Goal: Task Accomplishment & Management: Manage account settings

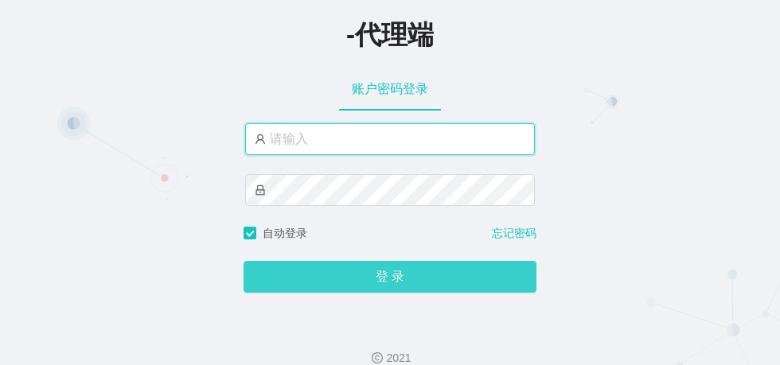
type input "zhadan666"
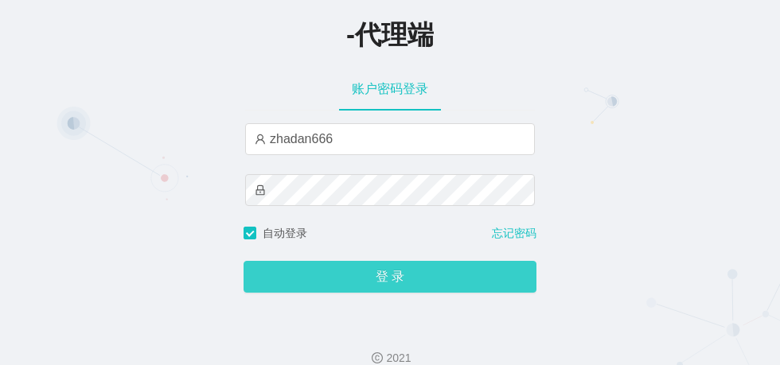
click at [353, 270] on button "登 录" at bounding box center [389, 277] width 293 height 32
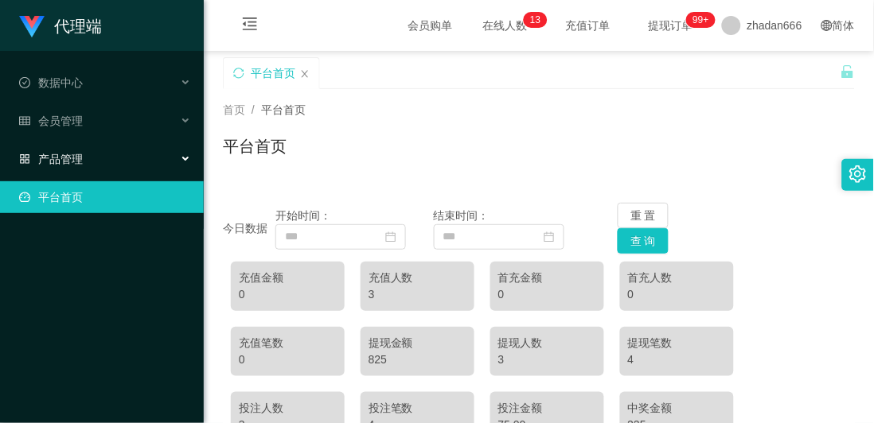
click at [74, 149] on div "产品管理" at bounding box center [102, 159] width 204 height 32
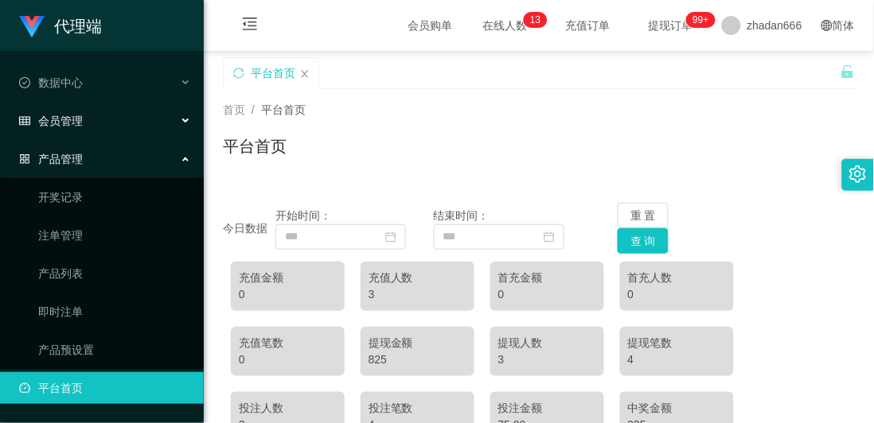
click at [80, 131] on div "会员管理" at bounding box center [102, 121] width 204 height 32
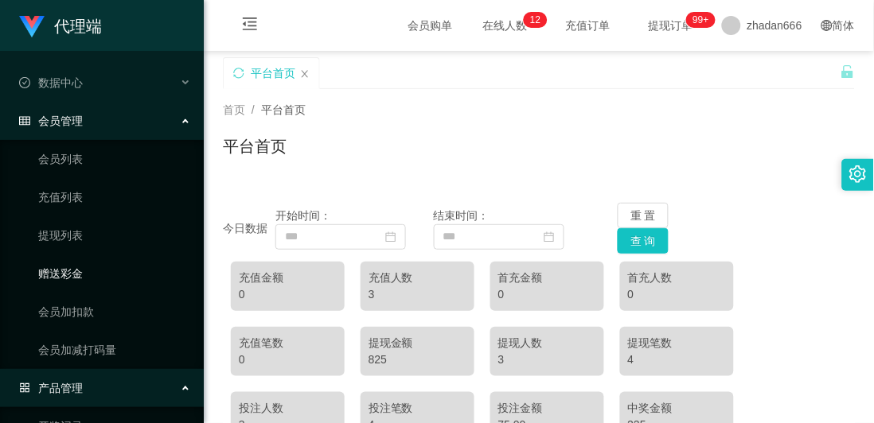
click at [66, 271] on link "赠送彩金" at bounding box center [114, 274] width 153 height 32
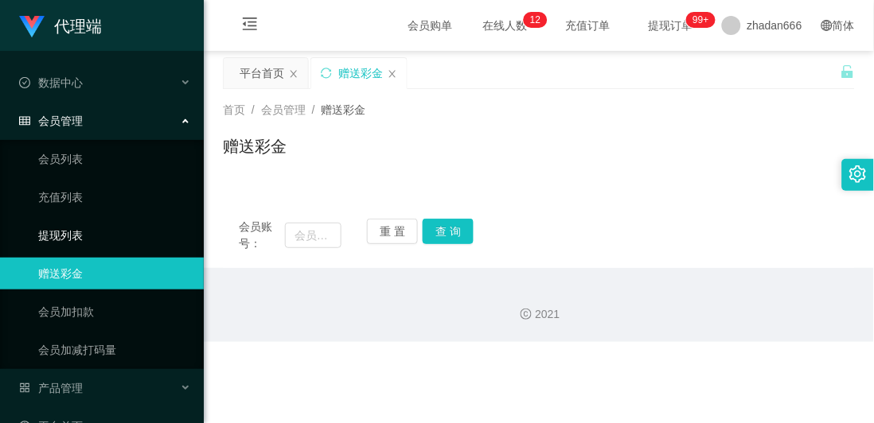
click at [78, 229] on link "提现列表" at bounding box center [114, 236] width 153 height 32
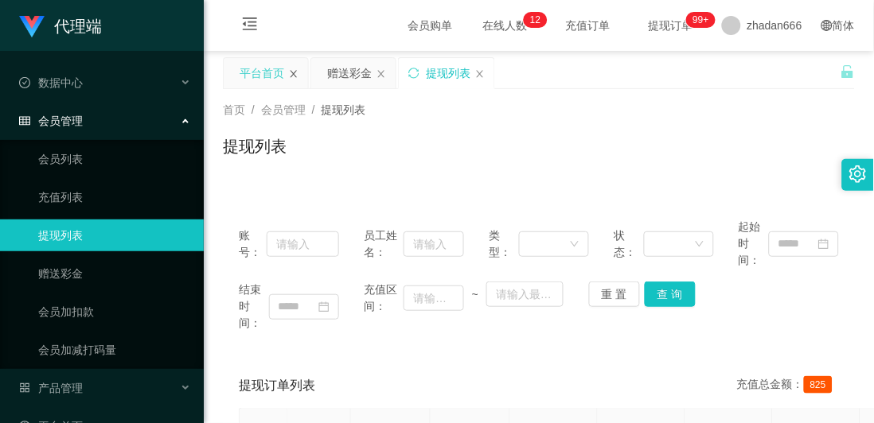
click at [289, 76] on icon "图标: close" at bounding box center [294, 74] width 10 height 10
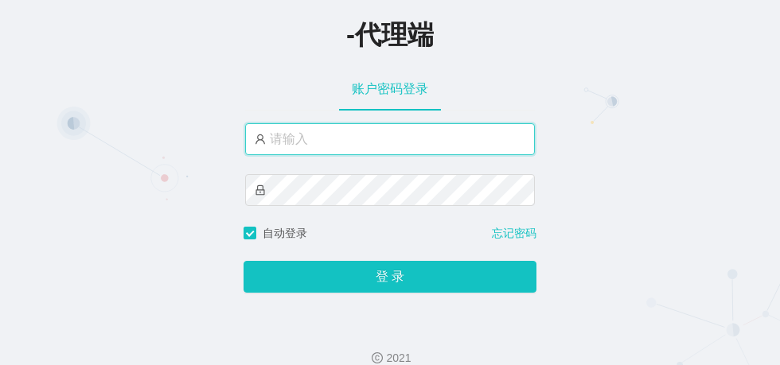
type input "zhadan666"
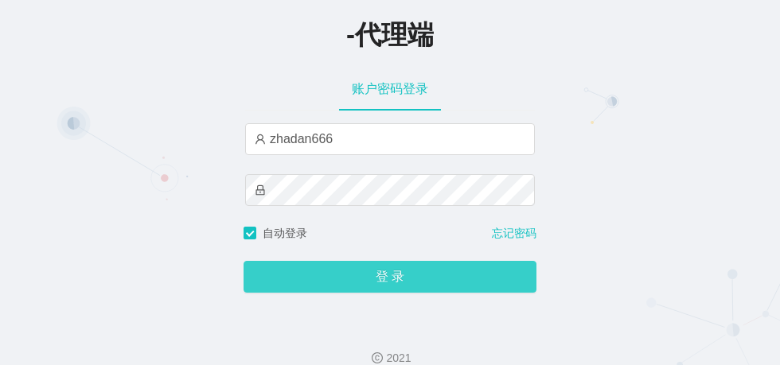
click at [356, 284] on button "登 录" at bounding box center [389, 277] width 293 height 32
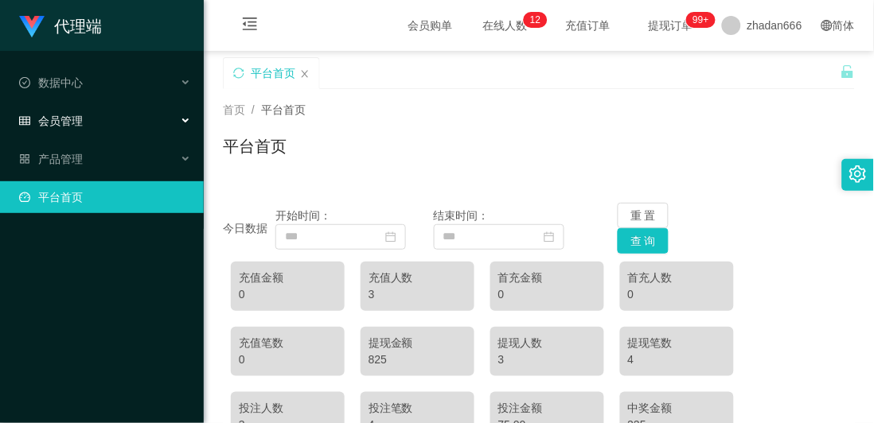
click at [89, 121] on div "会员管理" at bounding box center [102, 121] width 204 height 32
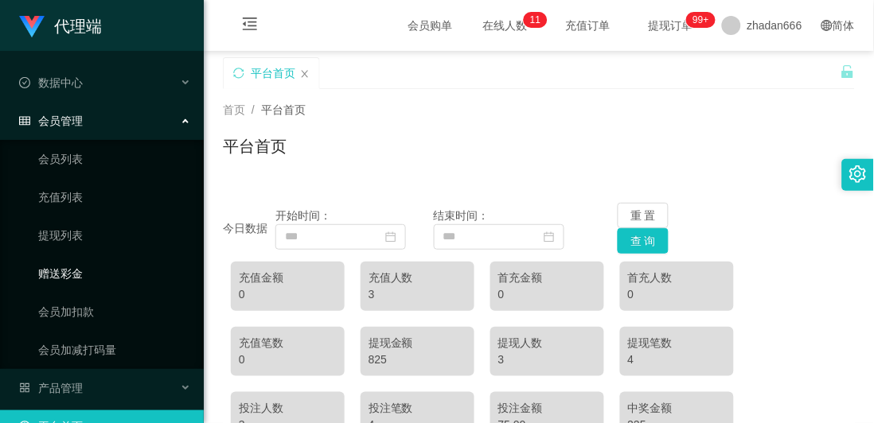
click at [64, 268] on link "赠送彩金" at bounding box center [114, 274] width 153 height 32
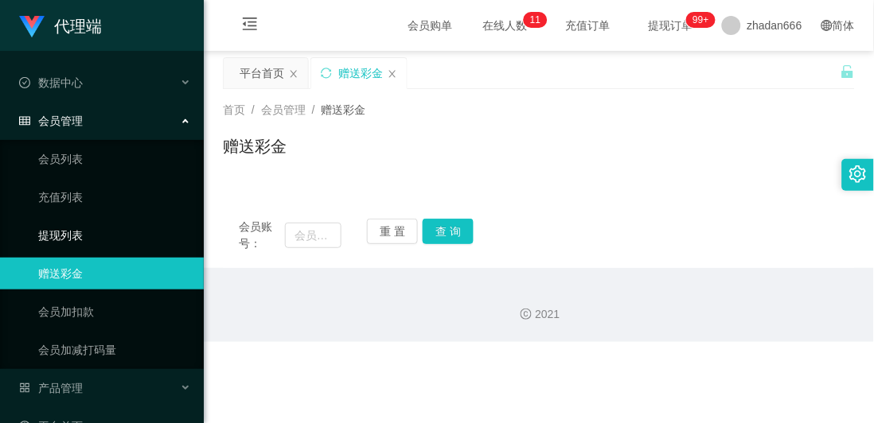
click at [74, 236] on link "提现列表" at bounding box center [114, 236] width 153 height 32
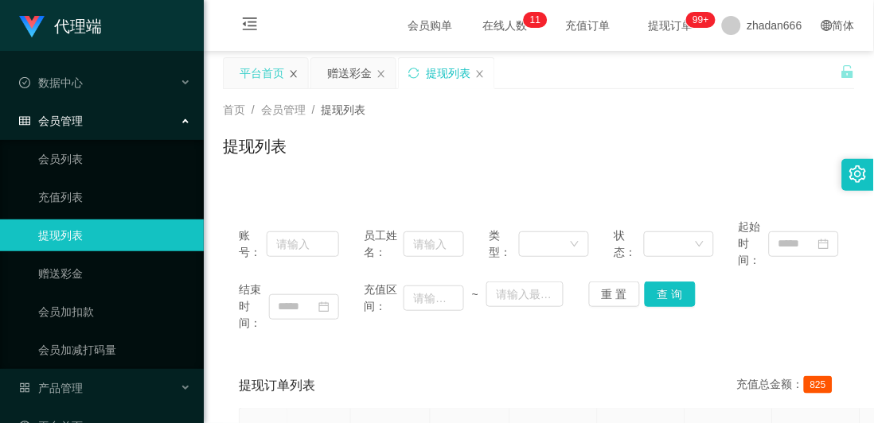
click at [295, 72] on icon "图标: close" at bounding box center [293, 73] width 6 height 7
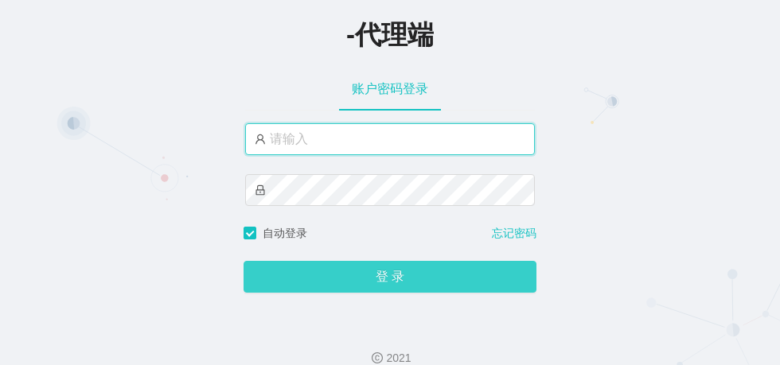
type input "zhadan666"
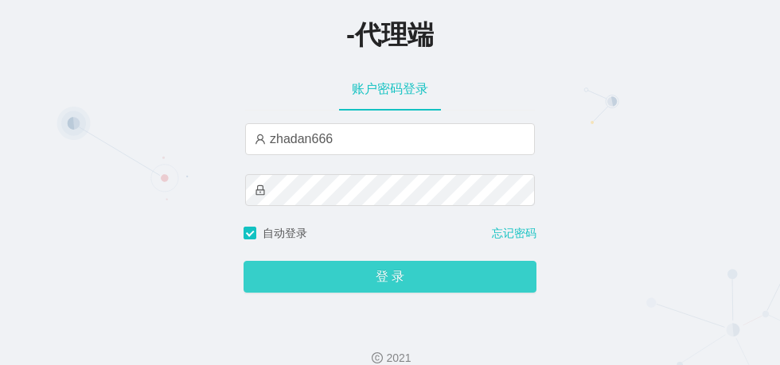
click at [382, 279] on button "登 录" at bounding box center [389, 277] width 293 height 32
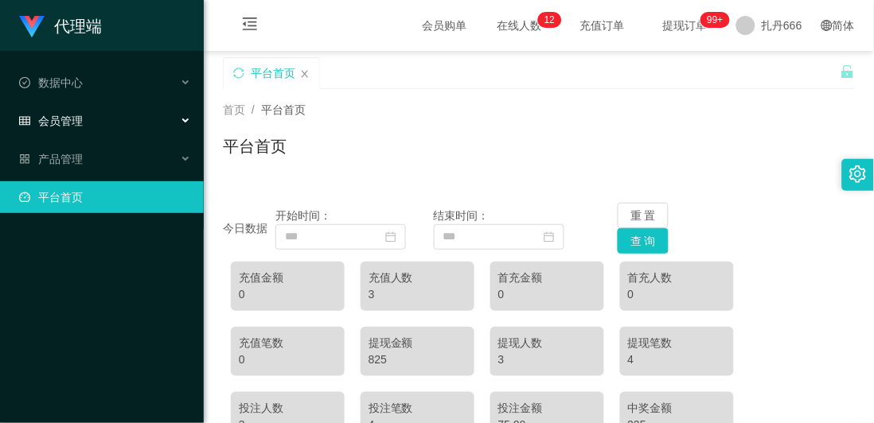
click at [88, 123] on div "会员管理" at bounding box center [102, 121] width 204 height 32
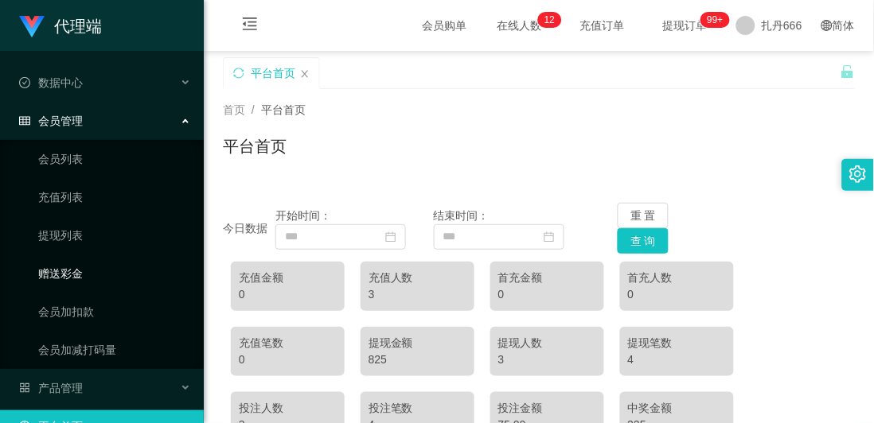
click at [58, 273] on link "赠送彩金" at bounding box center [114, 274] width 153 height 32
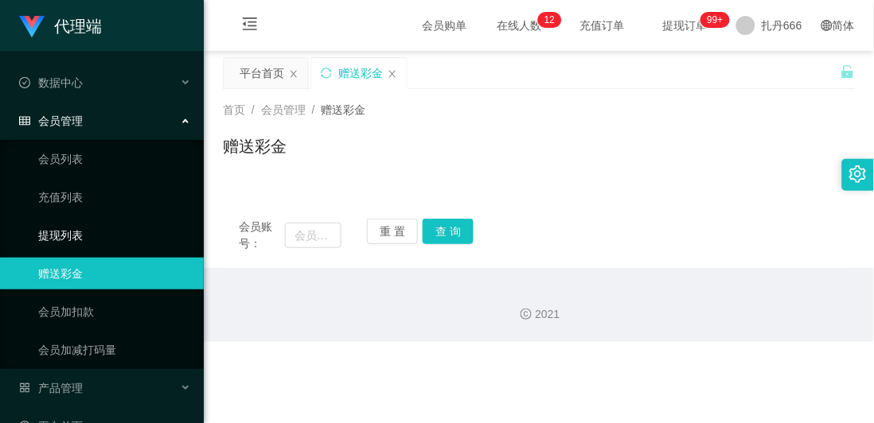
click at [70, 235] on link "提现列表" at bounding box center [114, 236] width 153 height 32
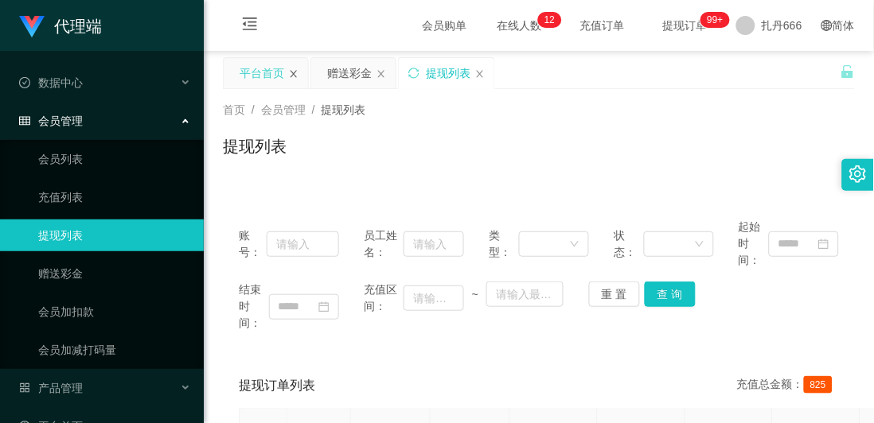
click at [292, 73] on icon "图标： 关闭" at bounding box center [293, 73] width 6 height 7
click at [277, 65] on div "赠送彩金" at bounding box center [262, 73] width 45 height 30
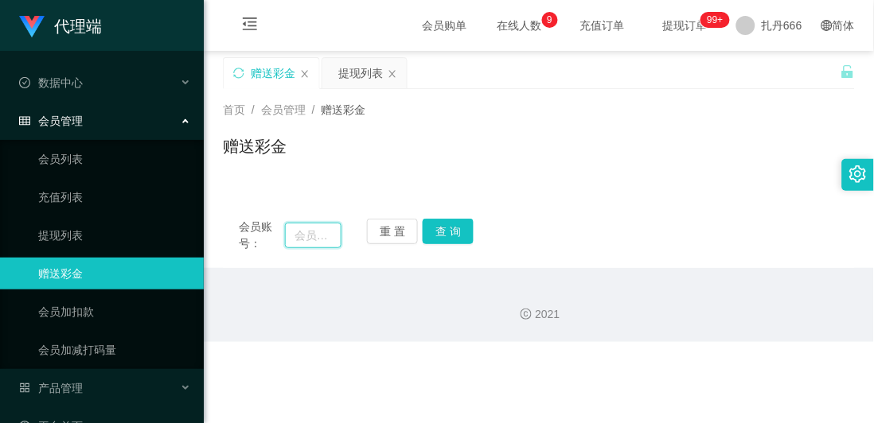
click at [302, 237] on input "text" at bounding box center [313, 235] width 56 height 25
paste input "96776345"
click at [455, 225] on button "查 询" at bounding box center [448, 231] width 51 height 25
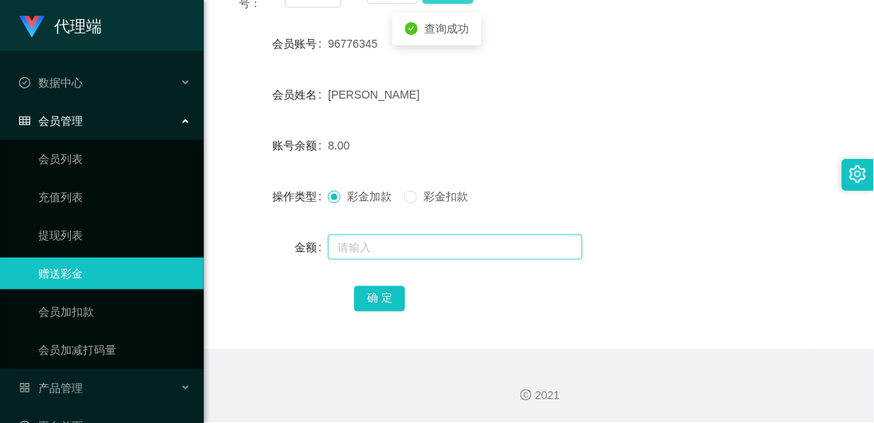
scroll to position [0, 0]
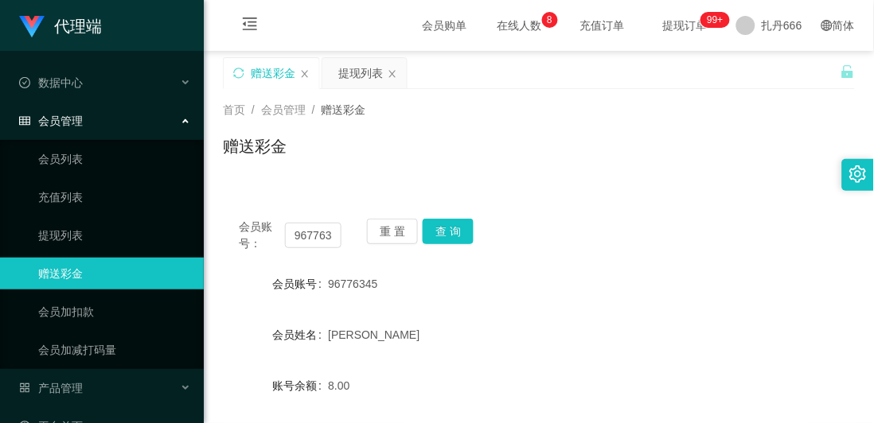
click at [575, 263] on div "会员账号： 96776345 重 置 查 询 会员账号 96776345 会员姓名 吴倩楠 账号余额 8.00 操作类型 彩金加款 彩金扣款 金额 确 定" at bounding box center [539, 396] width 632 height 387
click at [321, 231] on input "96776345" at bounding box center [313, 235] width 56 height 25
paste input "8760219"
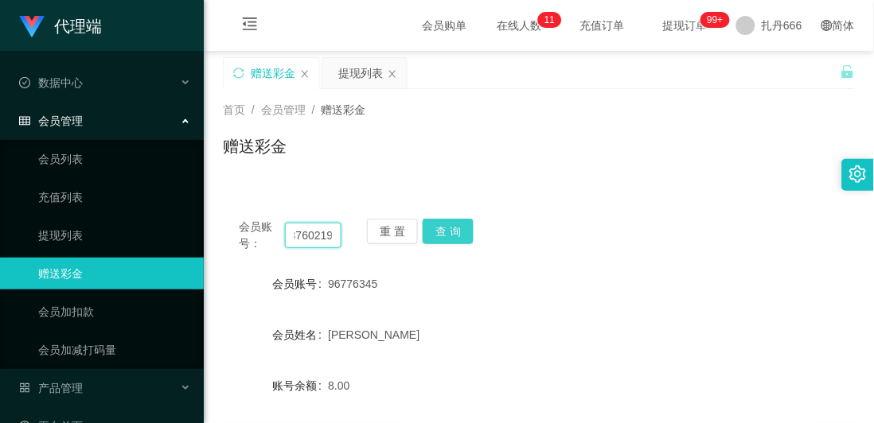
type input "98760219"
click at [459, 228] on button "查 询" at bounding box center [448, 231] width 51 height 25
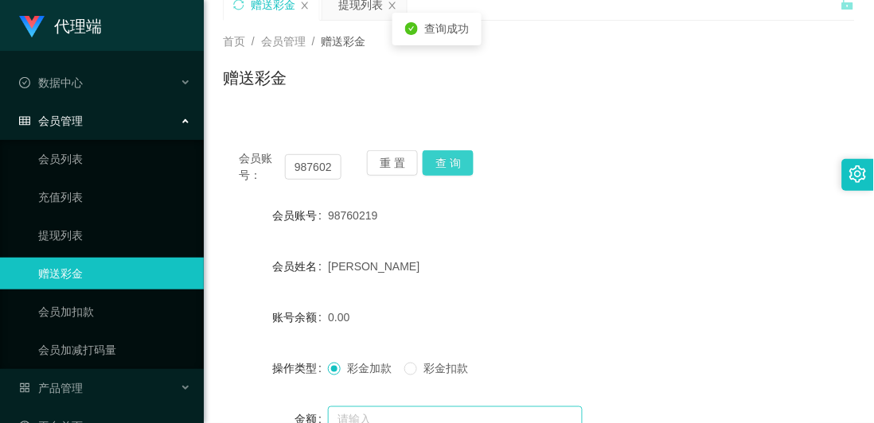
scroll to position [177, 0]
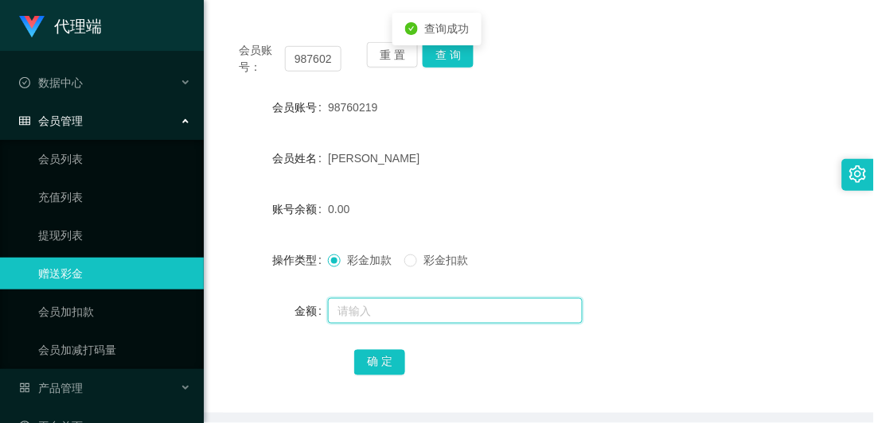
click at [355, 310] on input "text" at bounding box center [455, 310] width 255 height 25
type input "300"
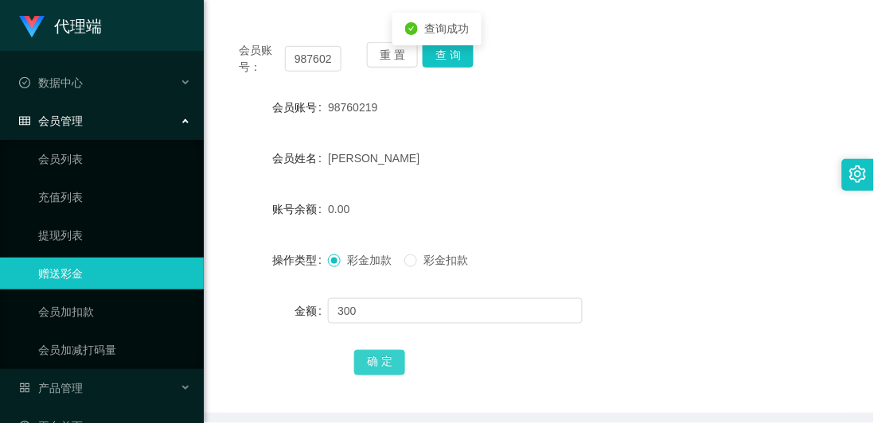
click at [368, 361] on button "确 定" at bounding box center [379, 362] width 51 height 25
click at [669, 276] on form "会员账号 98760219 会员姓名 肖恩 账号余额 300.00 操作类型 彩金加款 彩金扣款 金额 确 定" at bounding box center [539, 235] width 632 height 286
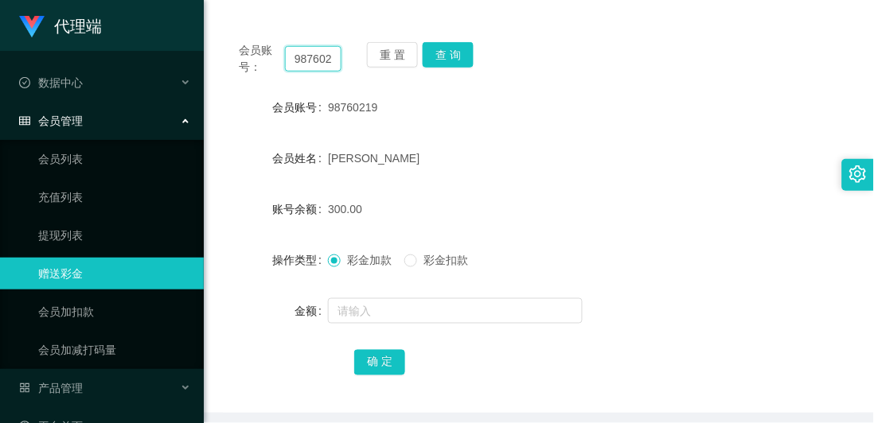
click at [324, 56] on input "98760219" at bounding box center [313, 58] width 56 height 25
click at [449, 53] on button "查 询" at bounding box center [448, 54] width 51 height 25
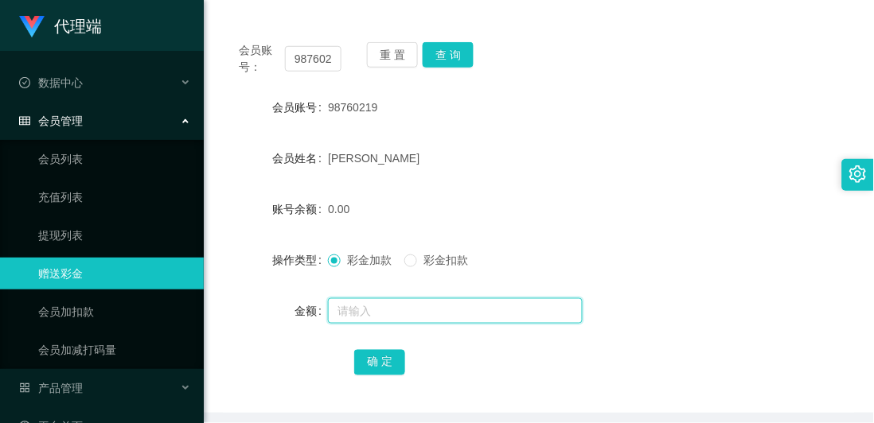
click at [359, 303] on input "text" at bounding box center [455, 310] width 255 height 25
type input "38"
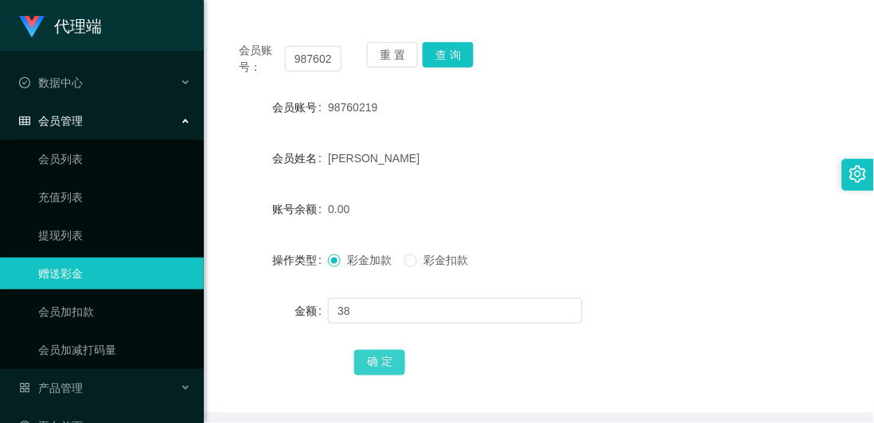
click at [375, 359] on button "确 定" at bounding box center [379, 362] width 51 height 25
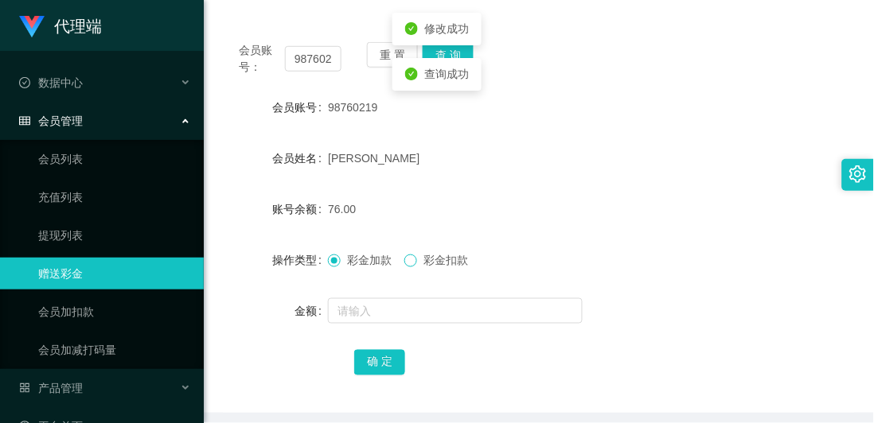
click at [407, 266] on span at bounding box center [410, 261] width 13 height 13
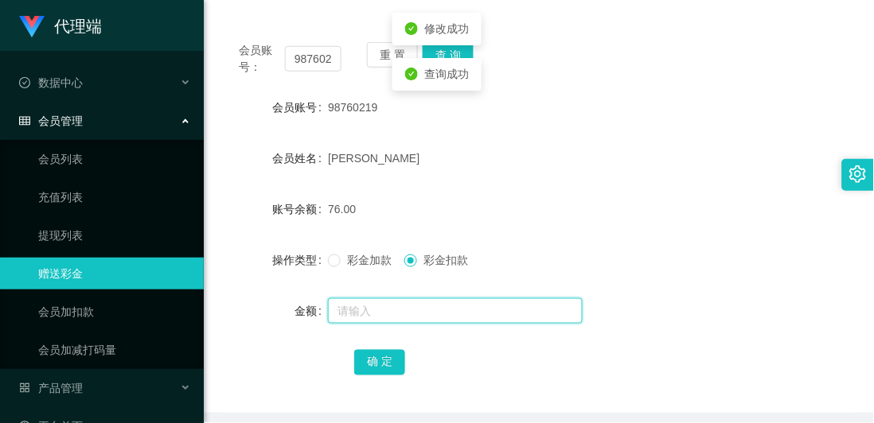
click at [388, 307] on input "text" at bounding box center [455, 310] width 255 height 25
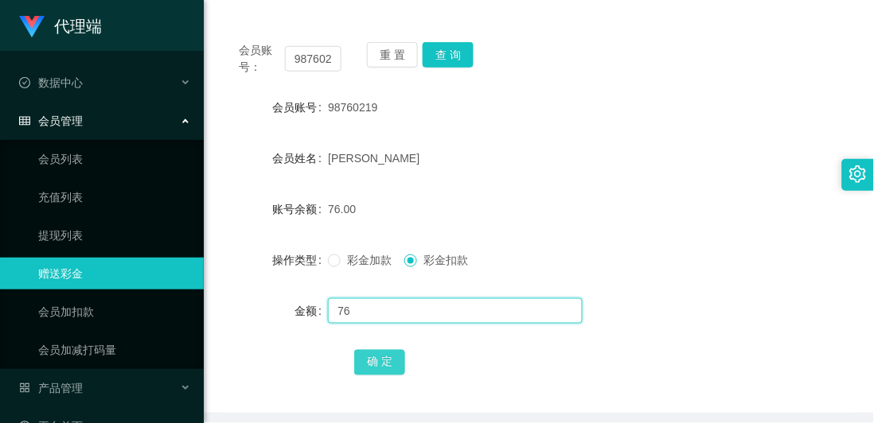
type input "76"
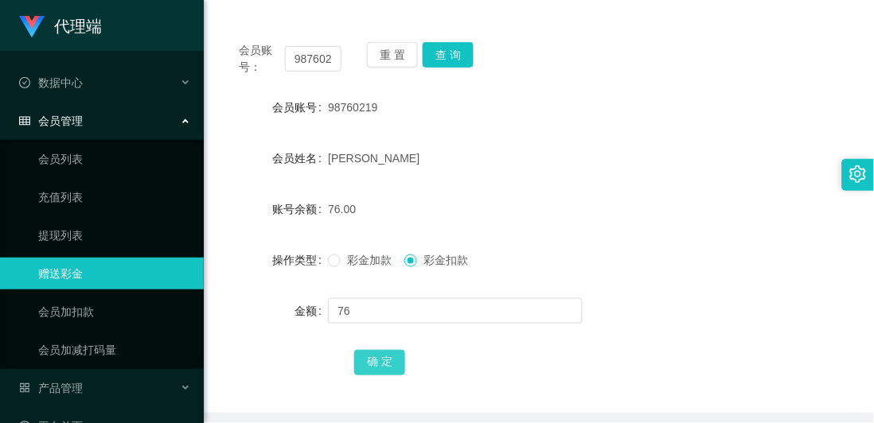
drag, startPoint x: 362, startPoint y: 363, endPoint x: 363, endPoint y: 343, distance: 19.9
click at [363, 363] on button "确 定" at bounding box center [379, 362] width 51 height 25
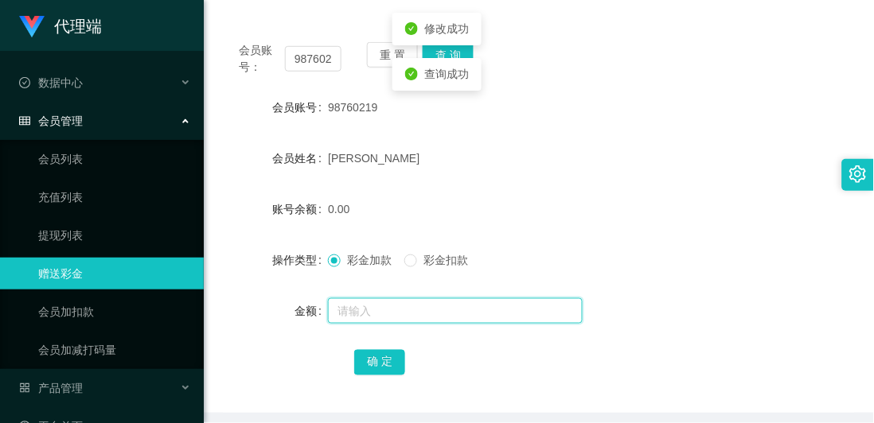
click at [378, 320] on input "text" at bounding box center [455, 310] width 255 height 25
type input "38"
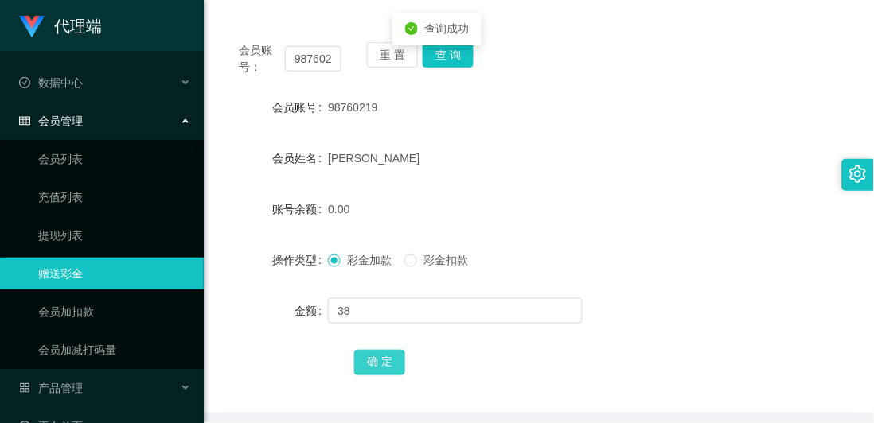
click at [380, 359] on button "确 定" at bounding box center [379, 362] width 51 height 25
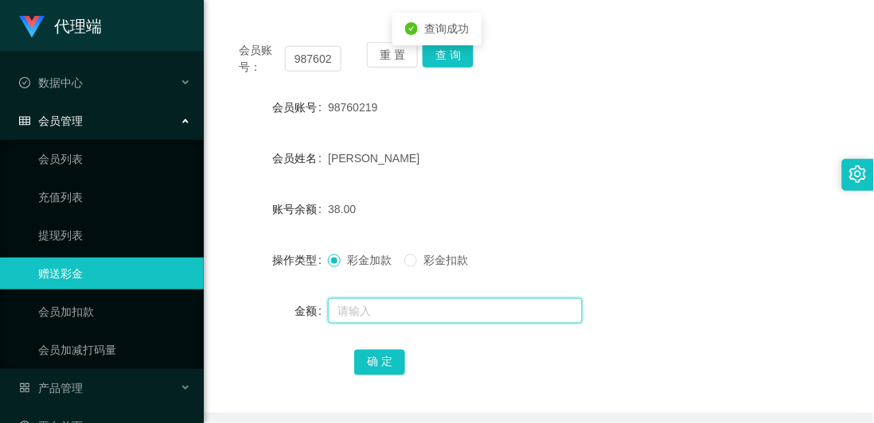
click at [362, 307] on input "text" at bounding box center [455, 310] width 255 height 25
type input "32"
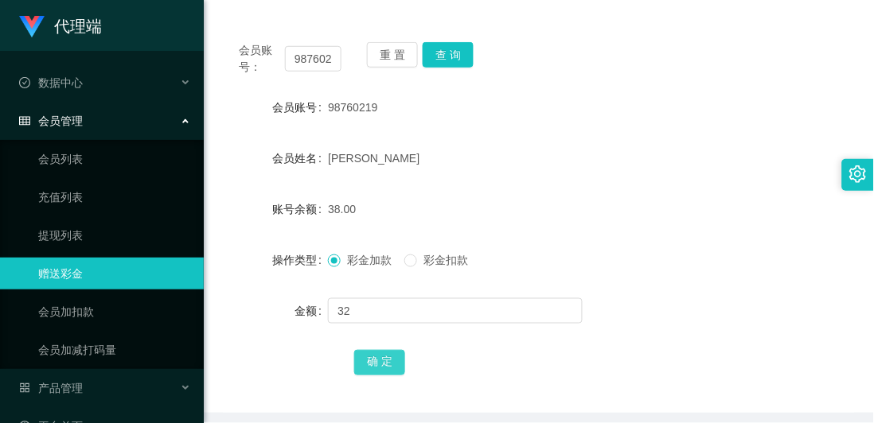
click at [376, 364] on button "确 定" at bounding box center [379, 362] width 51 height 25
drag, startPoint x: 566, startPoint y: 184, endPoint x: 592, endPoint y: 53, distance: 133.1
click at [566, 181] on form "会员账号 98760219 会员姓名 肖恩 账号余额 70.00 操作类型 彩金加款 彩金扣款 金额 确 定" at bounding box center [539, 235] width 632 height 286
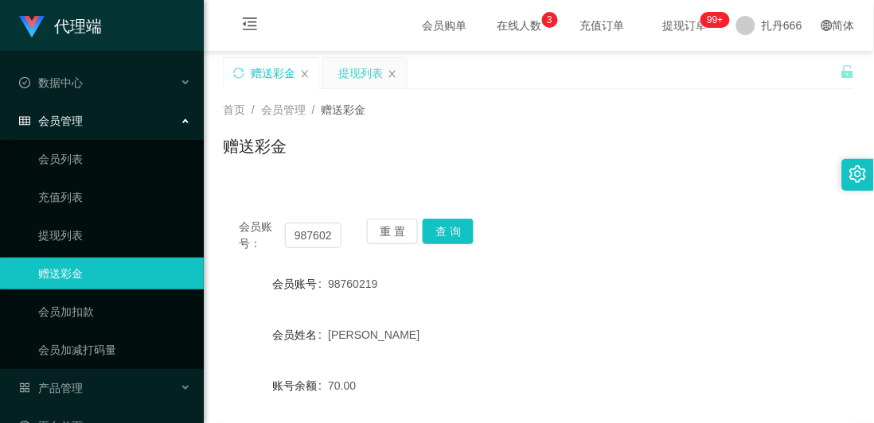
click at [362, 78] on div "提现列表" at bounding box center [360, 73] width 45 height 30
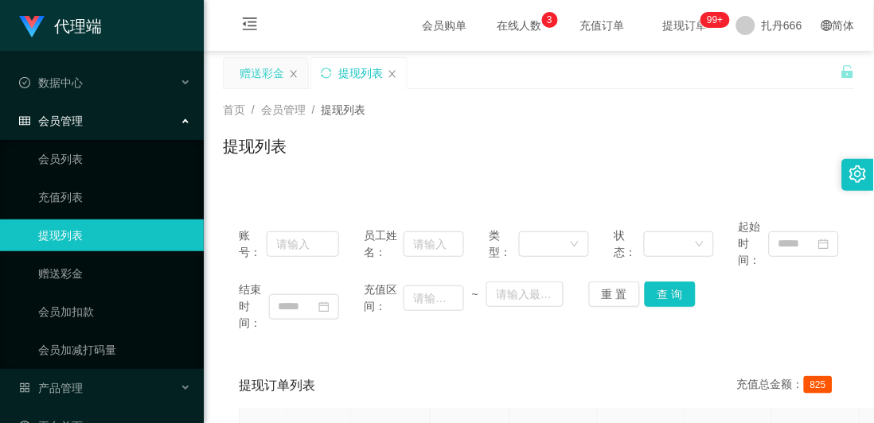
click at [271, 80] on div "赠送彩金" at bounding box center [262, 73] width 45 height 30
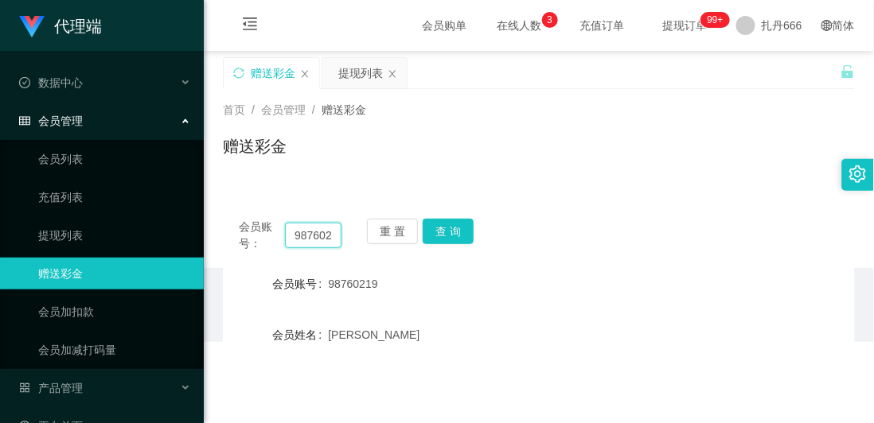
click at [300, 239] on input "98760219" at bounding box center [313, 235] width 56 height 25
drag, startPoint x: 300, startPoint y: 239, endPoint x: 326, endPoint y: 185, distance: 60.1
click at [300, 239] on input "98760219" at bounding box center [313, 235] width 56 height 25
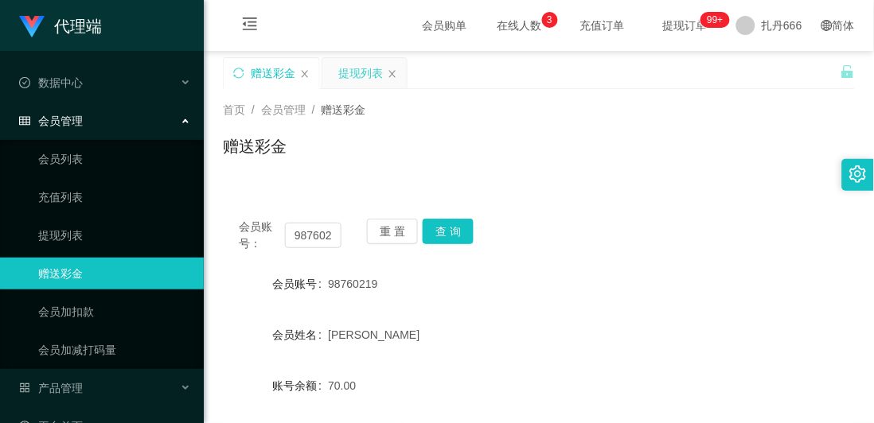
click at [348, 75] on div "提现列表" at bounding box center [360, 73] width 45 height 30
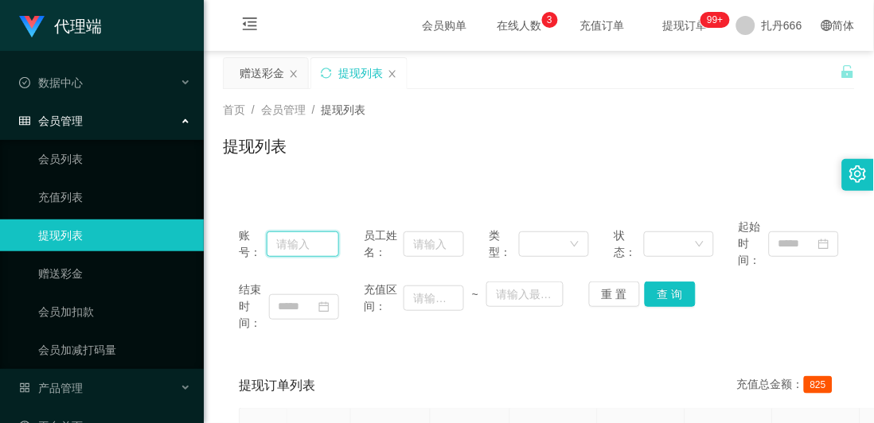
click at [293, 247] on input "text" at bounding box center [303, 244] width 72 height 25
paste input "98760219"
type input "98760219"
click at [666, 292] on button "查 询" at bounding box center [670, 294] width 51 height 25
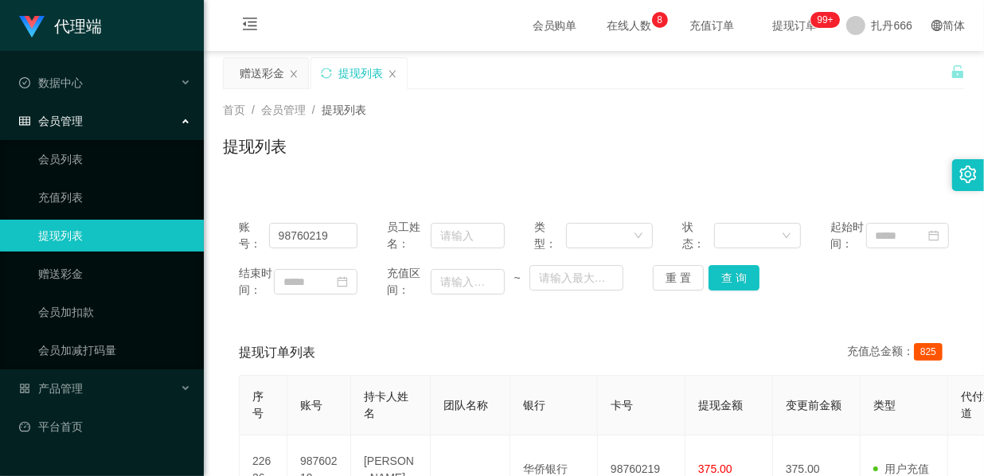
click at [512, 144] on div "提现列表" at bounding box center [594, 152] width 742 height 37
click at [732, 290] on button "查 询" at bounding box center [733, 277] width 51 height 25
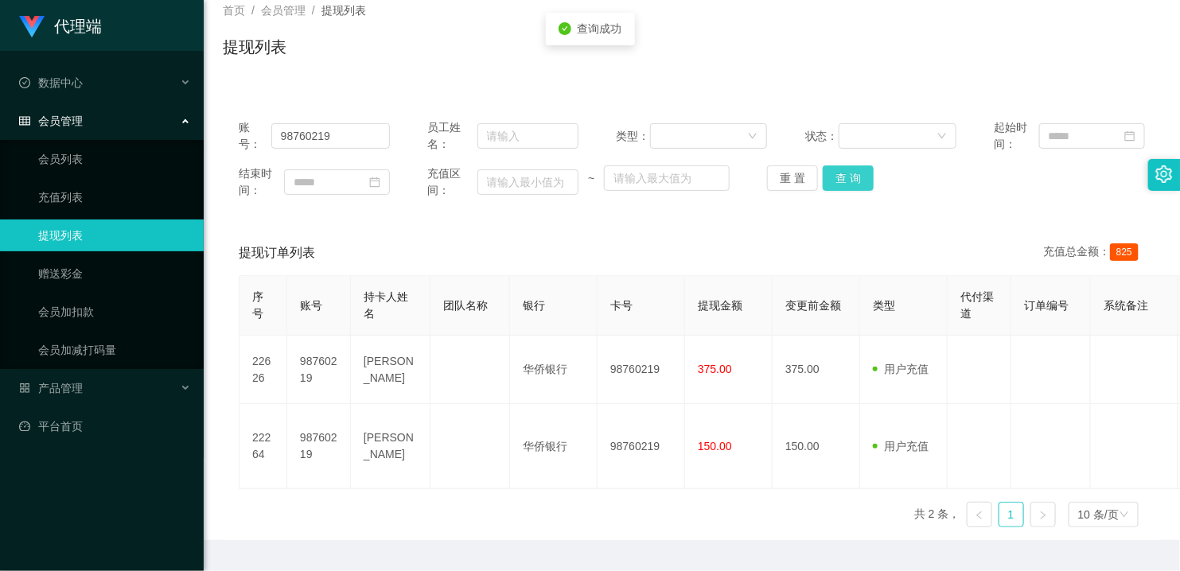
scroll to position [100, 0]
click at [858, 172] on button "查 询" at bounding box center [848, 177] width 51 height 25
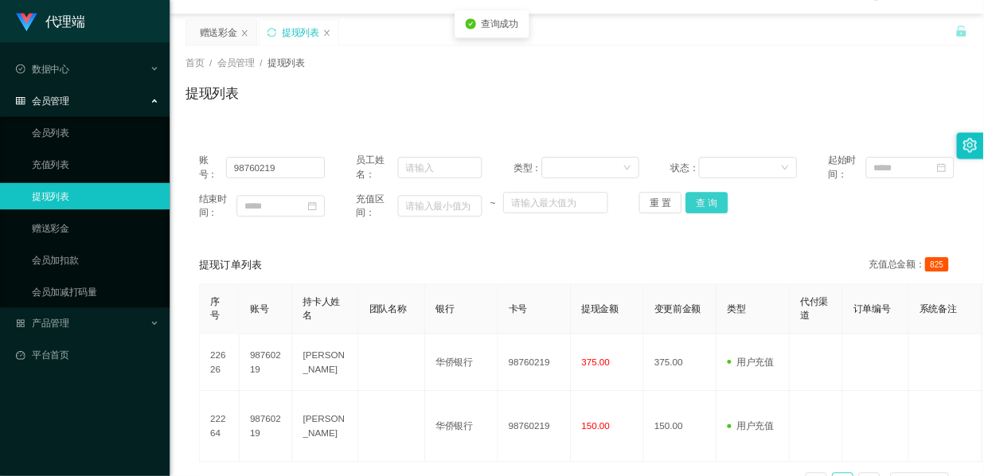
scroll to position [0, 0]
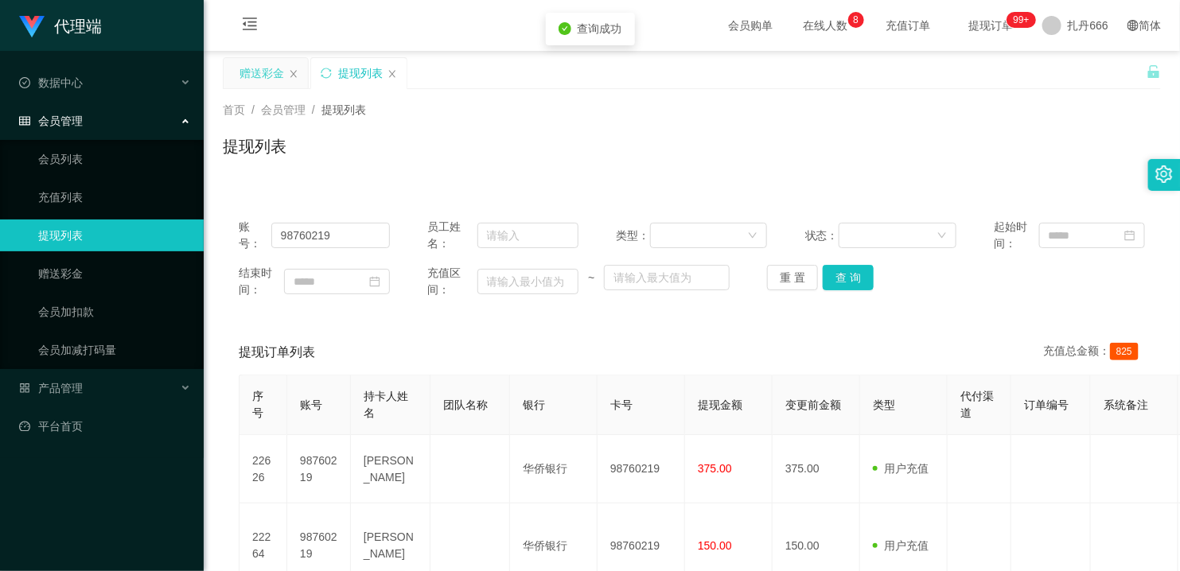
click at [255, 72] on div "赠送彩金" at bounding box center [262, 73] width 45 height 30
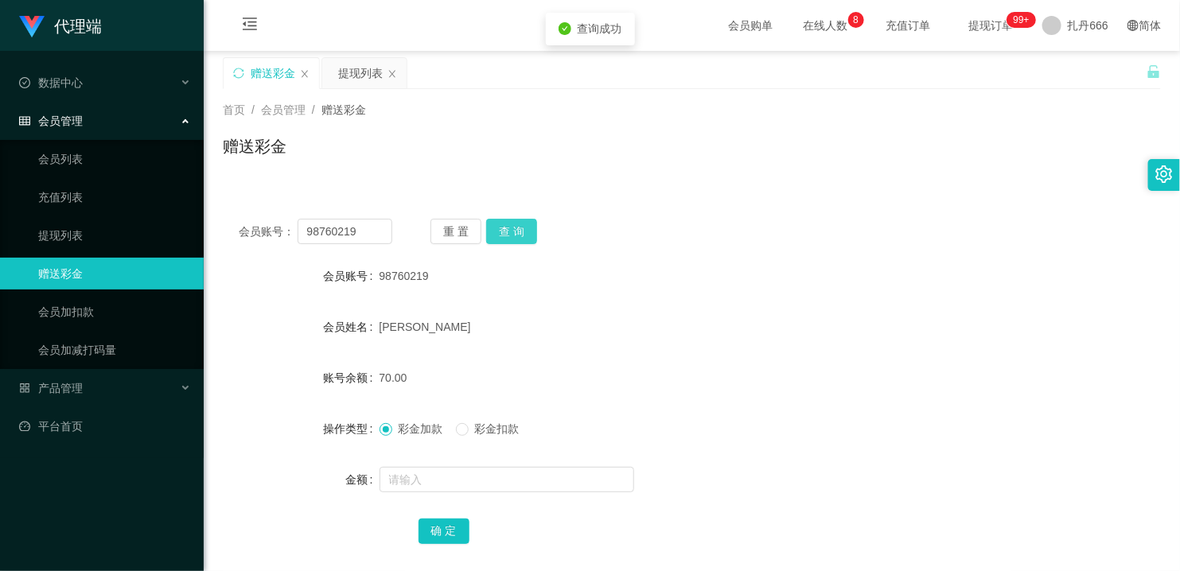
click at [518, 223] on button "查 询" at bounding box center [511, 231] width 51 height 25
click at [370, 81] on div "提现列表" at bounding box center [360, 73] width 45 height 30
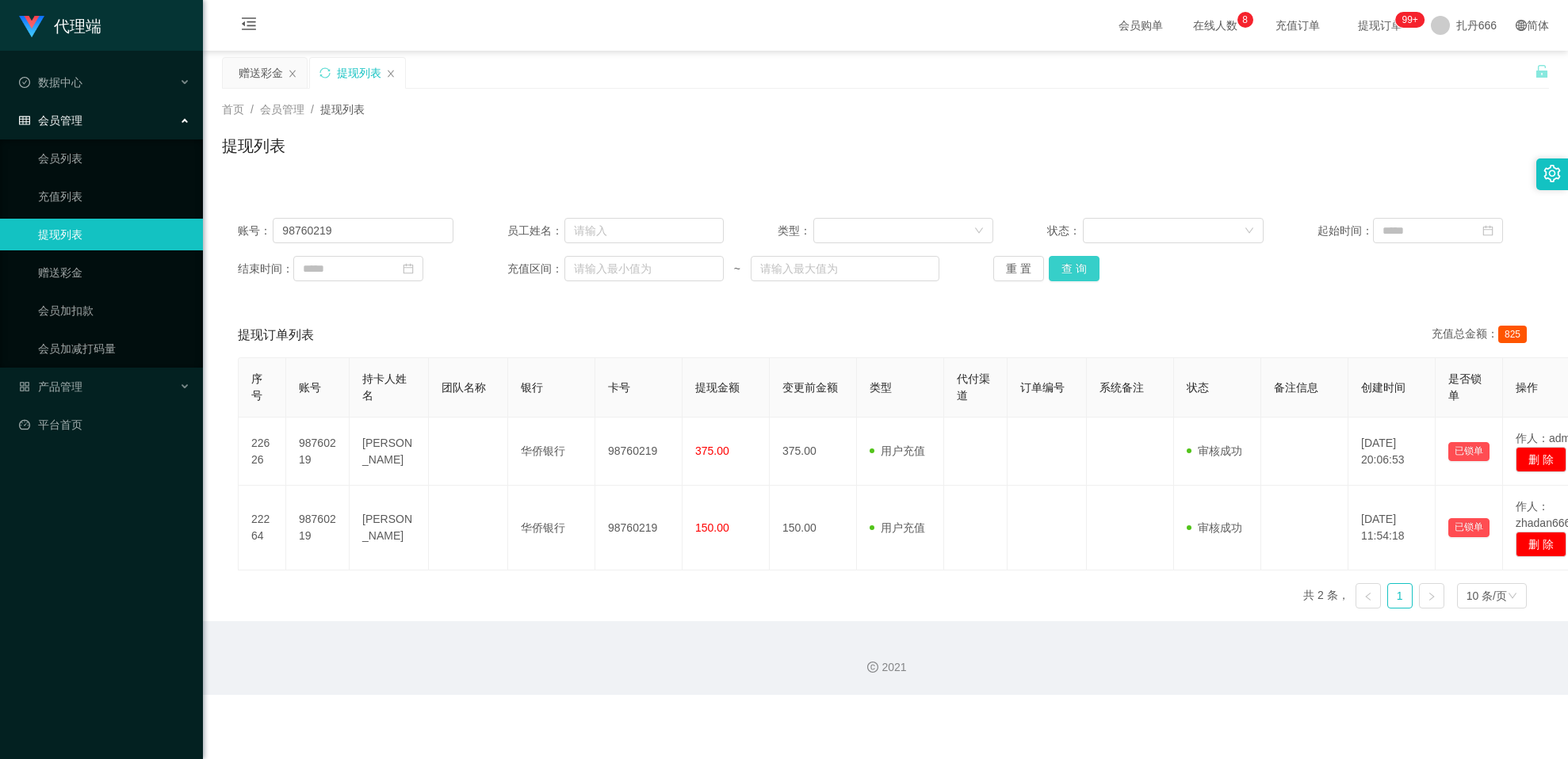
click at [870, 271] on button "查 询" at bounding box center [1074, 268] width 51 height 25
click at [870, 282] on div "账号： 98760219 员工姓名： 类型： 状态： 起始时间： 结束时间： 充值区间： ~ 重 置 查 询" at bounding box center [886, 249] width 1327 height 95
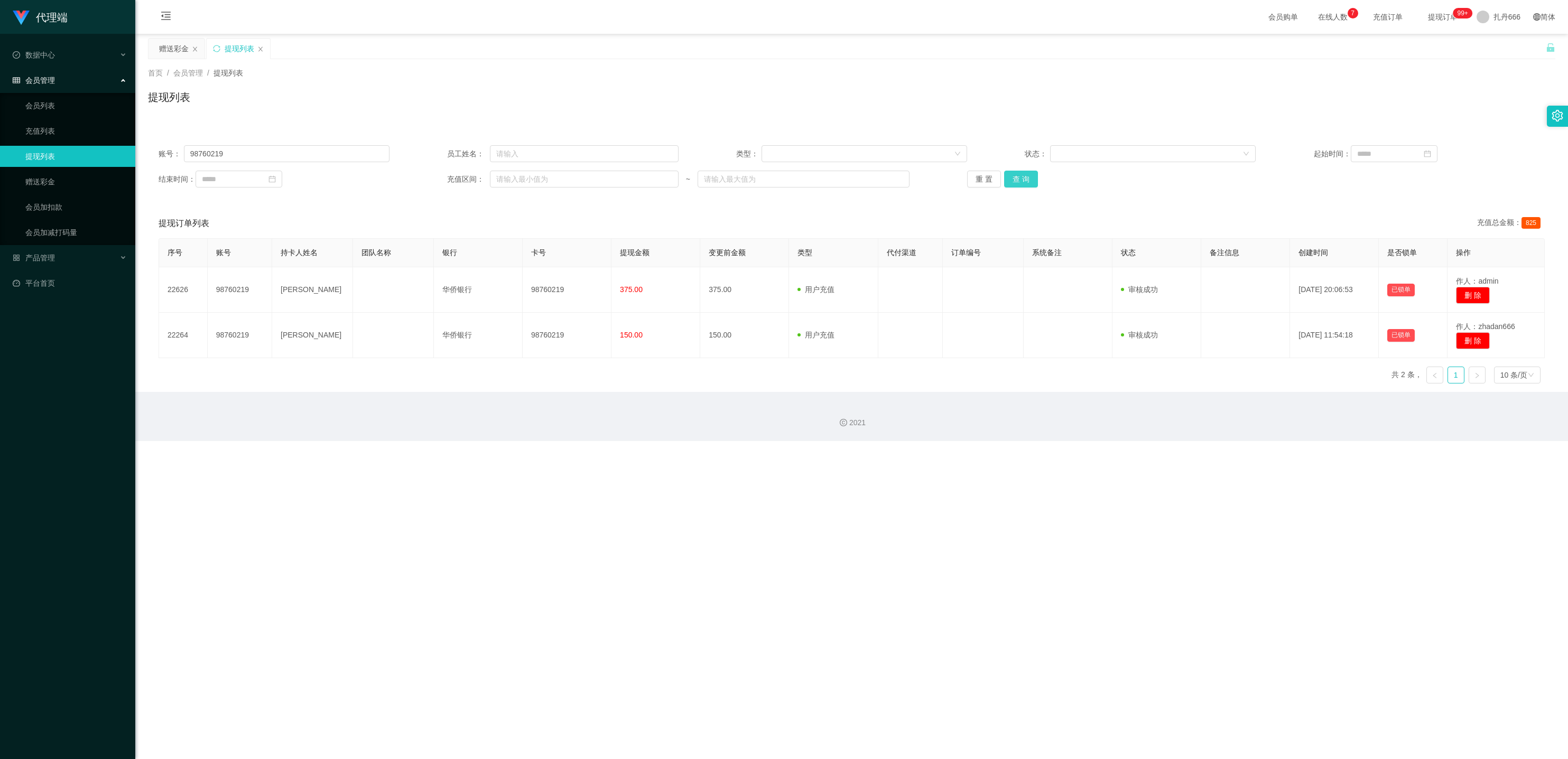
click at [580, 184] on button "查 询" at bounding box center [1021, 179] width 34 height 17
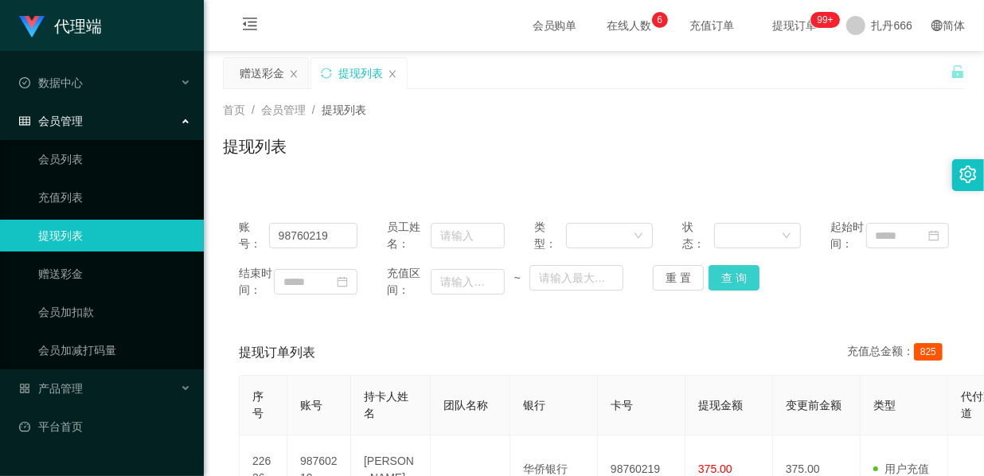
click at [729, 290] on button "查 询" at bounding box center [733, 277] width 51 height 25
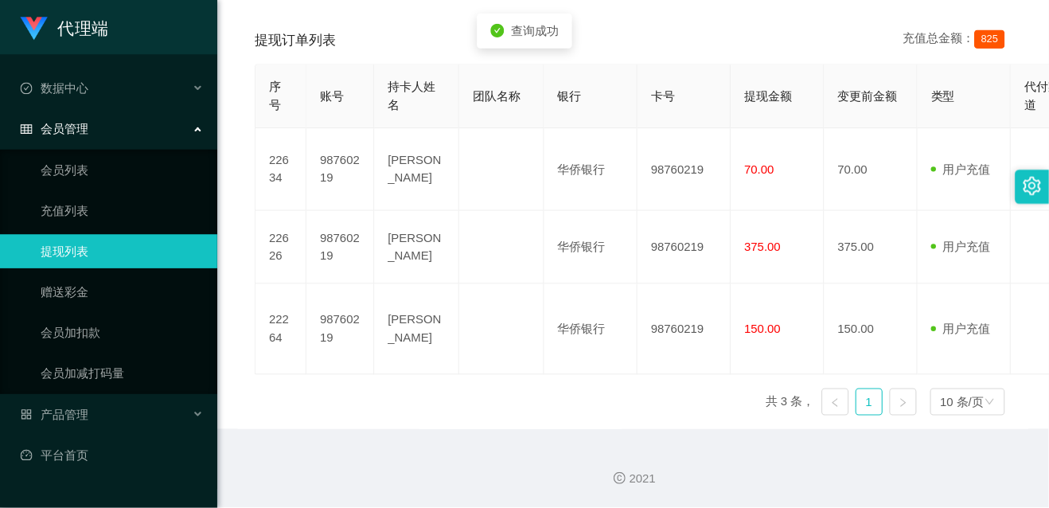
scroll to position [349, 0]
drag, startPoint x: 646, startPoint y: 456, endPoint x: 666, endPoint y: 436, distance: 28.1
click at [645, 423] on div "2021" at bounding box center [593, 448] width 754 height 17
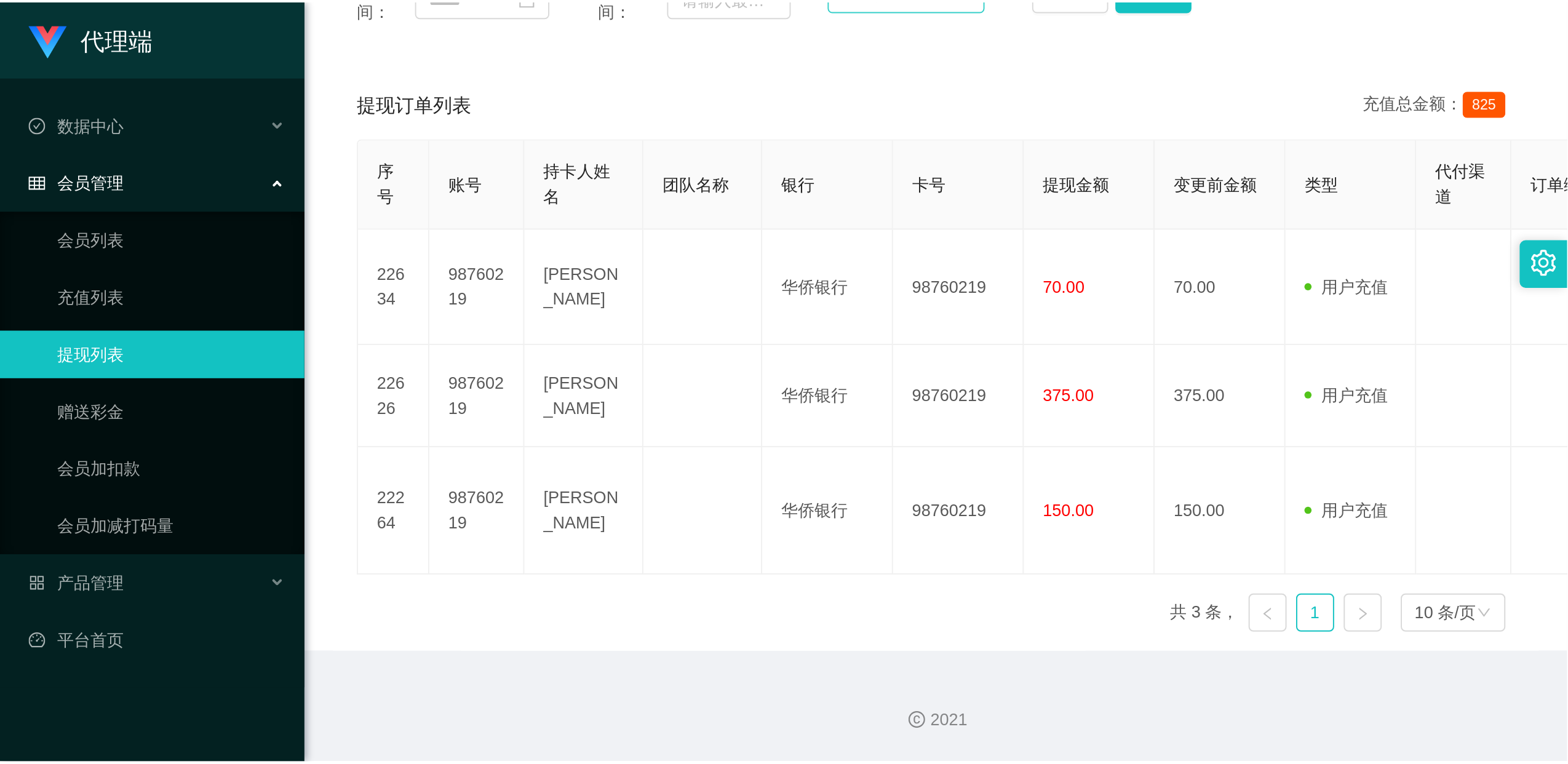
scroll to position [0, 0]
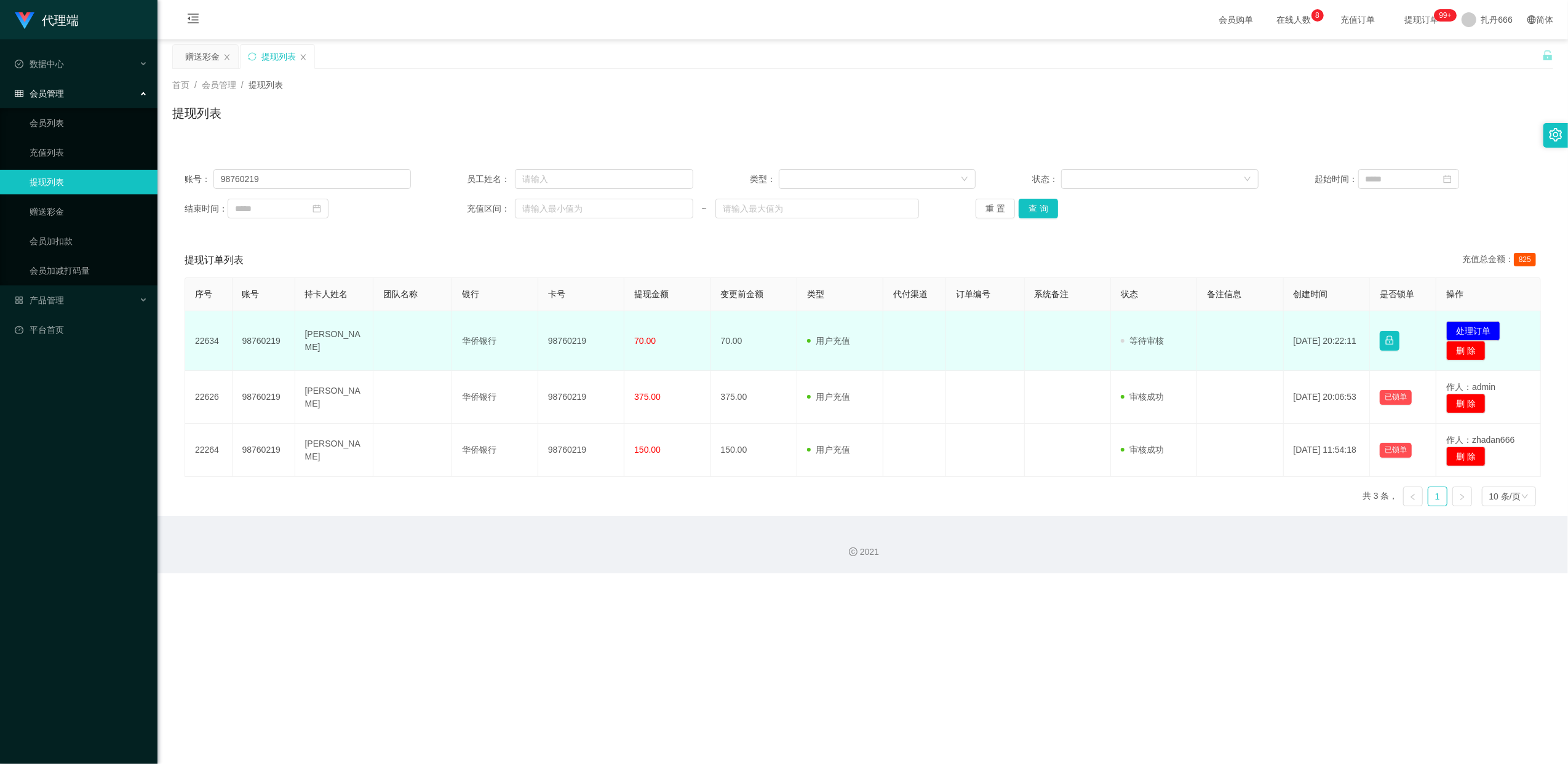
click at [675, 318] on td "发起代付 处理订单 删 除" at bounding box center [1488, 341] width 104 height 60
click at [675, 327] on button "处理订单" at bounding box center [1474, 330] width 54 height 19
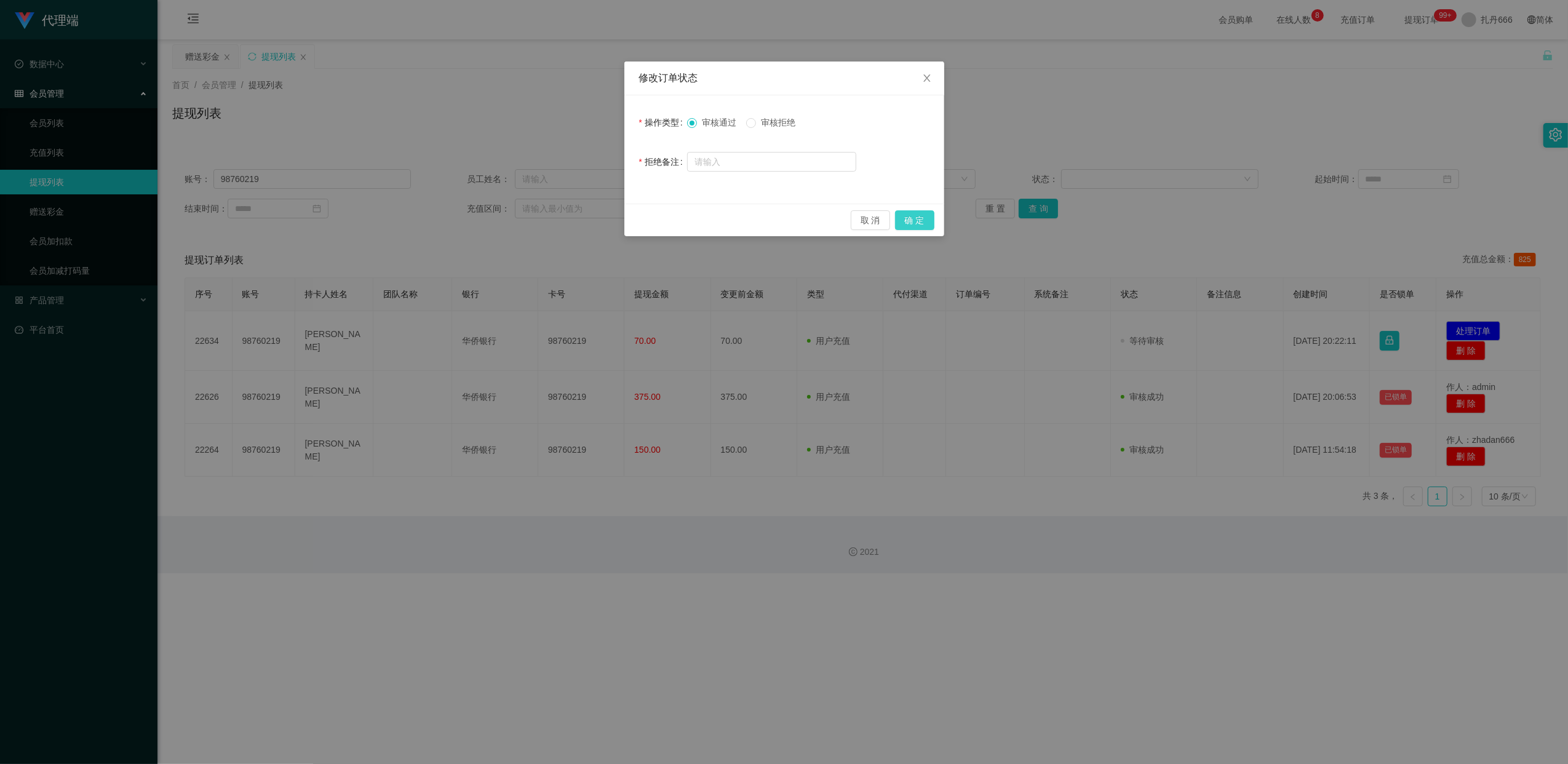
click at [675, 220] on button "确 定" at bounding box center [915, 220] width 39 height 19
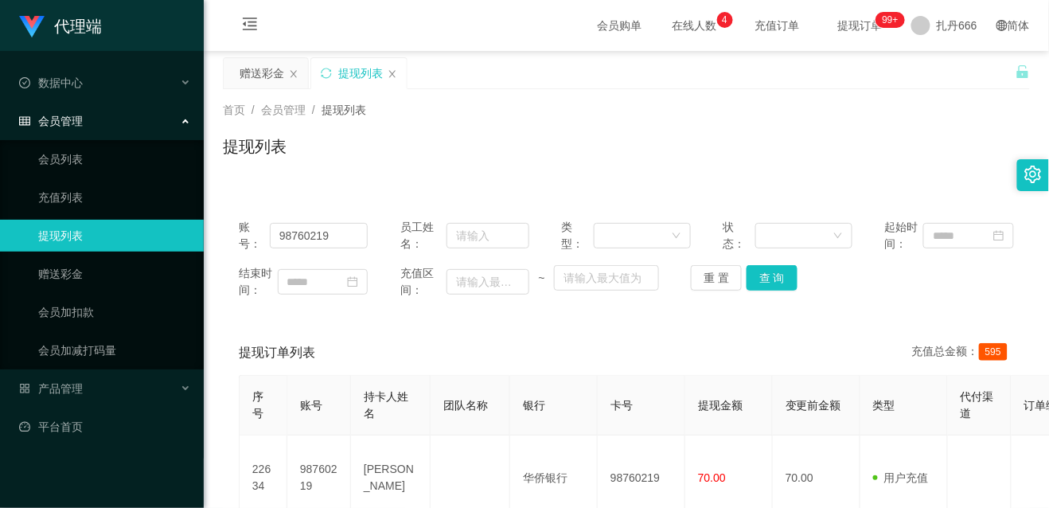
click at [697, 122] on div "首页 / 会员管理 / 提现列表 / 提现列表" at bounding box center [626, 136] width 807 height 69
drag, startPoint x: 529, startPoint y: 134, endPoint x: 635, endPoint y: 107, distance: 109.2
click at [529, 134] on div "首页 / 会员管理 / 提现列表 / 提现列表" at bounding box center [626, 136] width 807 height 69
click at [641, 118] on div "首页 / 会员管理 / 提现列表 /" at bounding box center [626, 110] width 807 height 17
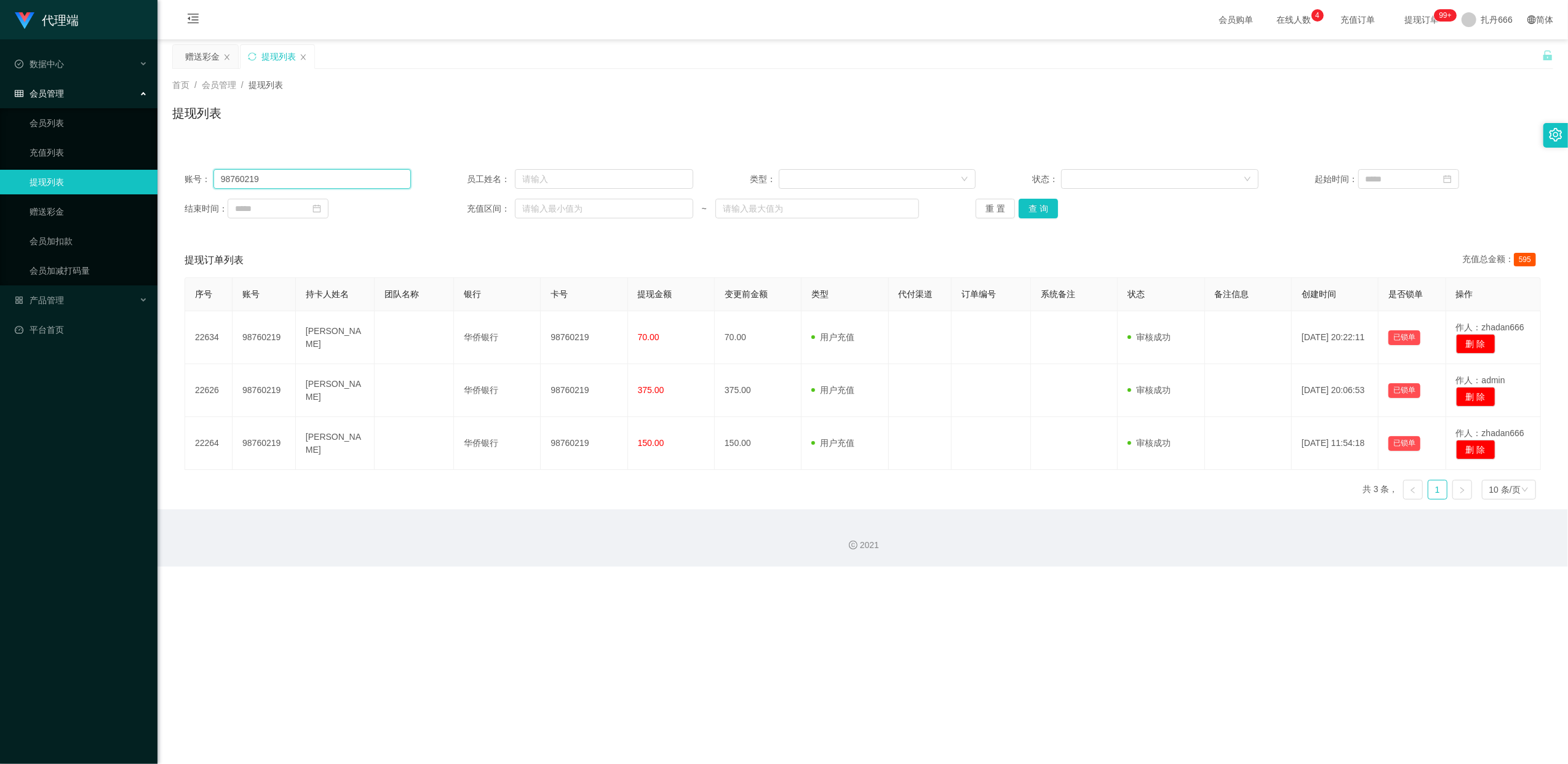
click at [269, 177] on input "98760219" at bounding box center [312, 179] width 197 height 19
paste input "84379214"
type input "84379214"
click at [675, 207] on button "查 询" at bounding box center [1038, 208] width 39 height 19
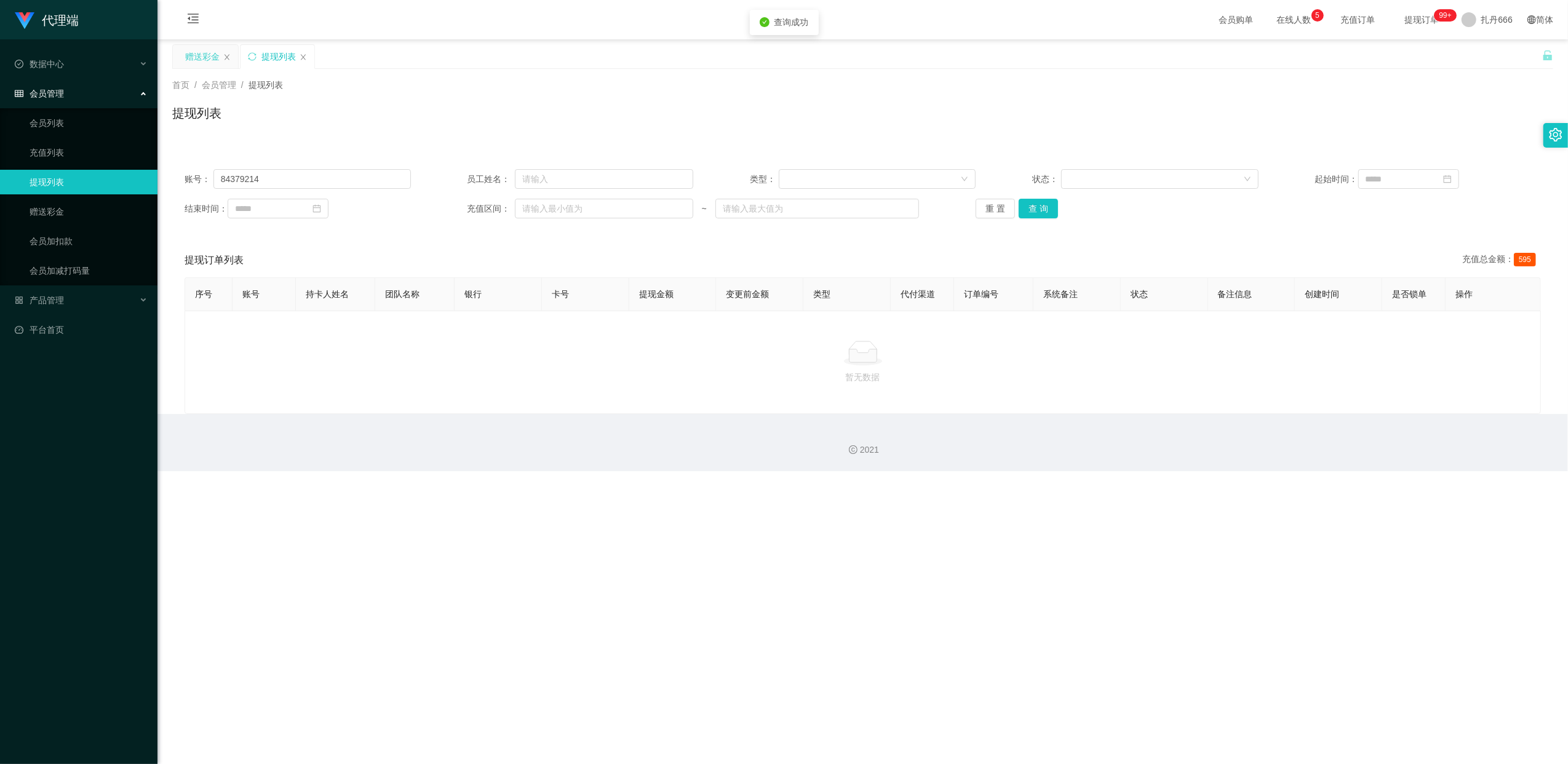
click at [205, 54] on div "赠送彩金" at bounding box center [203, 56] width 35 height 23
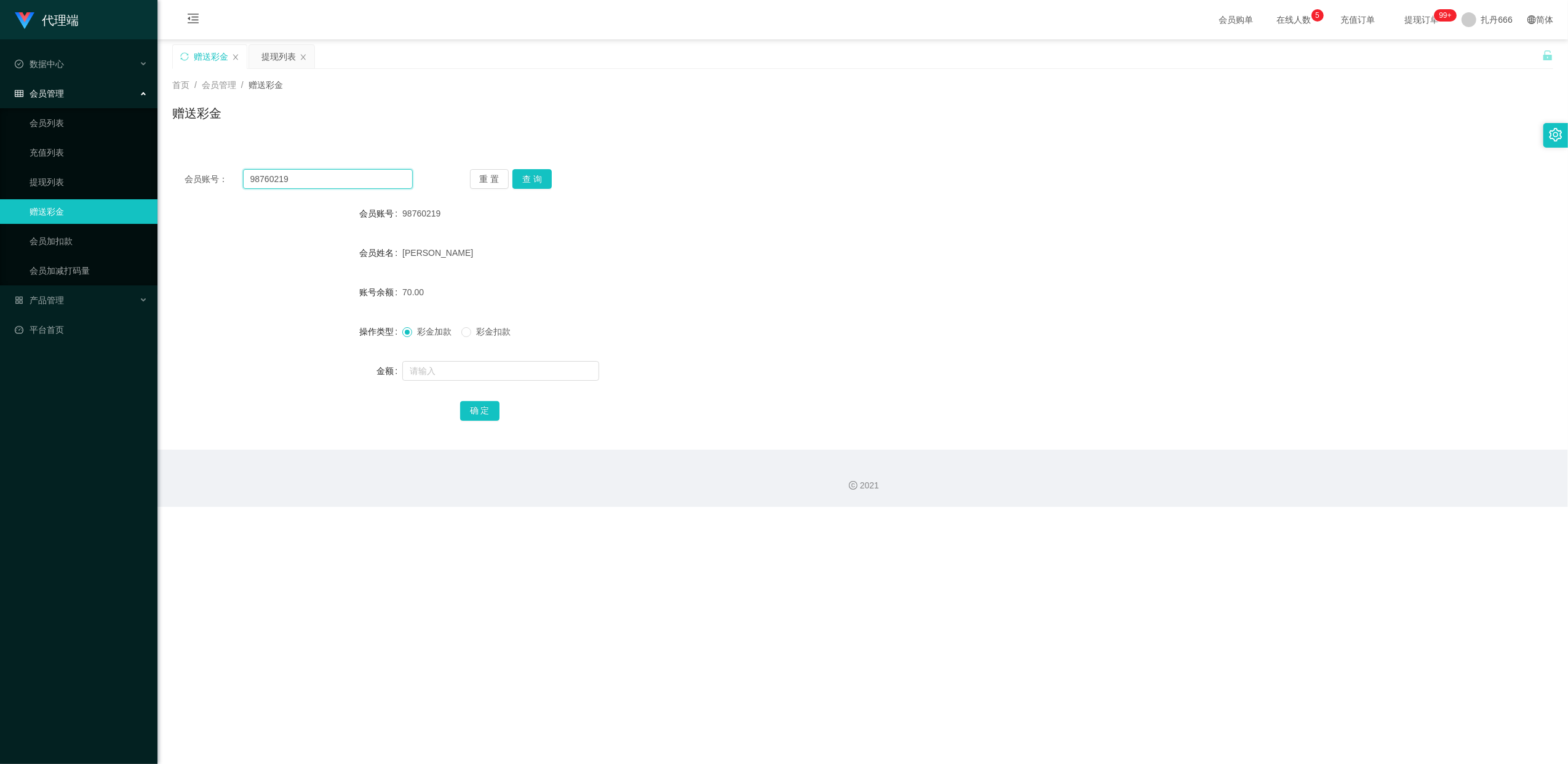
click at [339, 175] on input "98760219" at bounding box center [328, 179] width 170 height 19
paste input "84379214"
type input "84379214"
click at [530, 177] on button "查 询" at bounding box center [532, 179] width 39 height 19
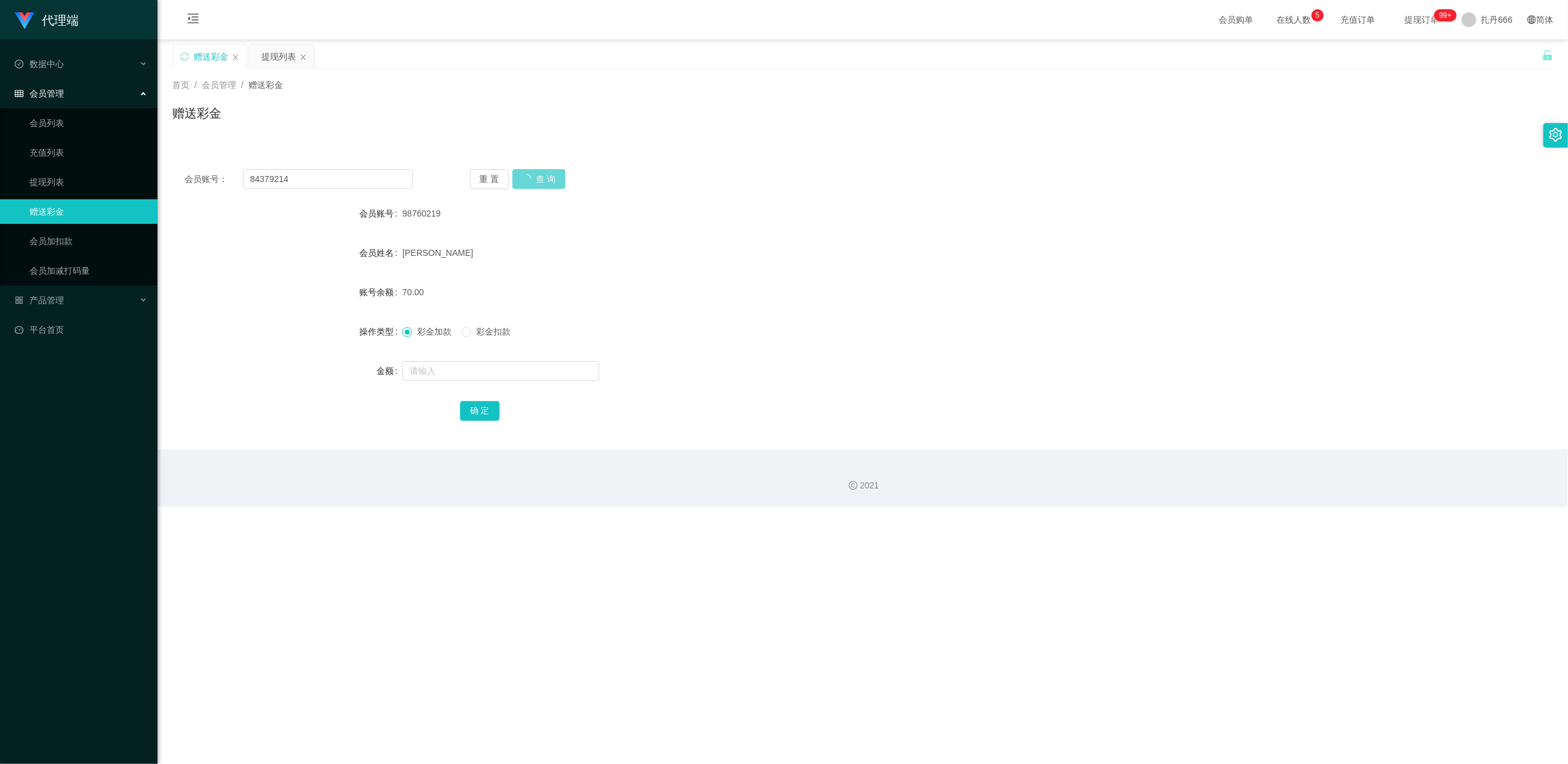
click at [551, 173] on div "重 置 查 询" at bounding box center [584, 179] width 228 height 19
click at [257, 52] on div "提现列表" at bounding box center [281, 56] width 65 height 23
click at [271, 56] on div "提现列表" at bounding box center [278, 56] width 35 height 23
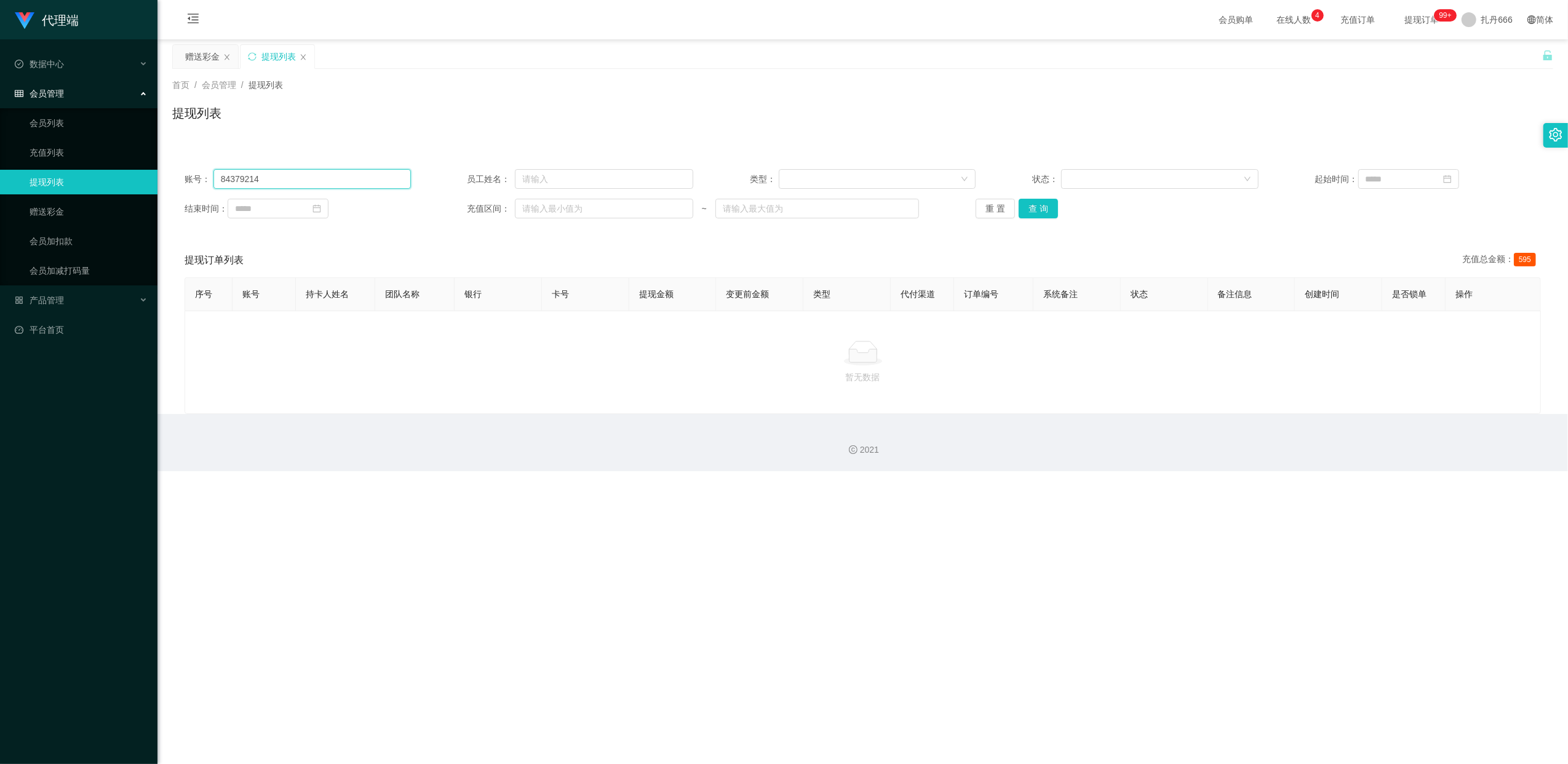
click at [324, 181] on input "84379214" at bounding box center [312, 179] width 197 height 19
click at [675, 215] on button "查 询" at bounding box center [1038, 208] width 39 height 19
click at [675, 210] on button "查 询" at bounding box center [1038, 208] width 39 height 19
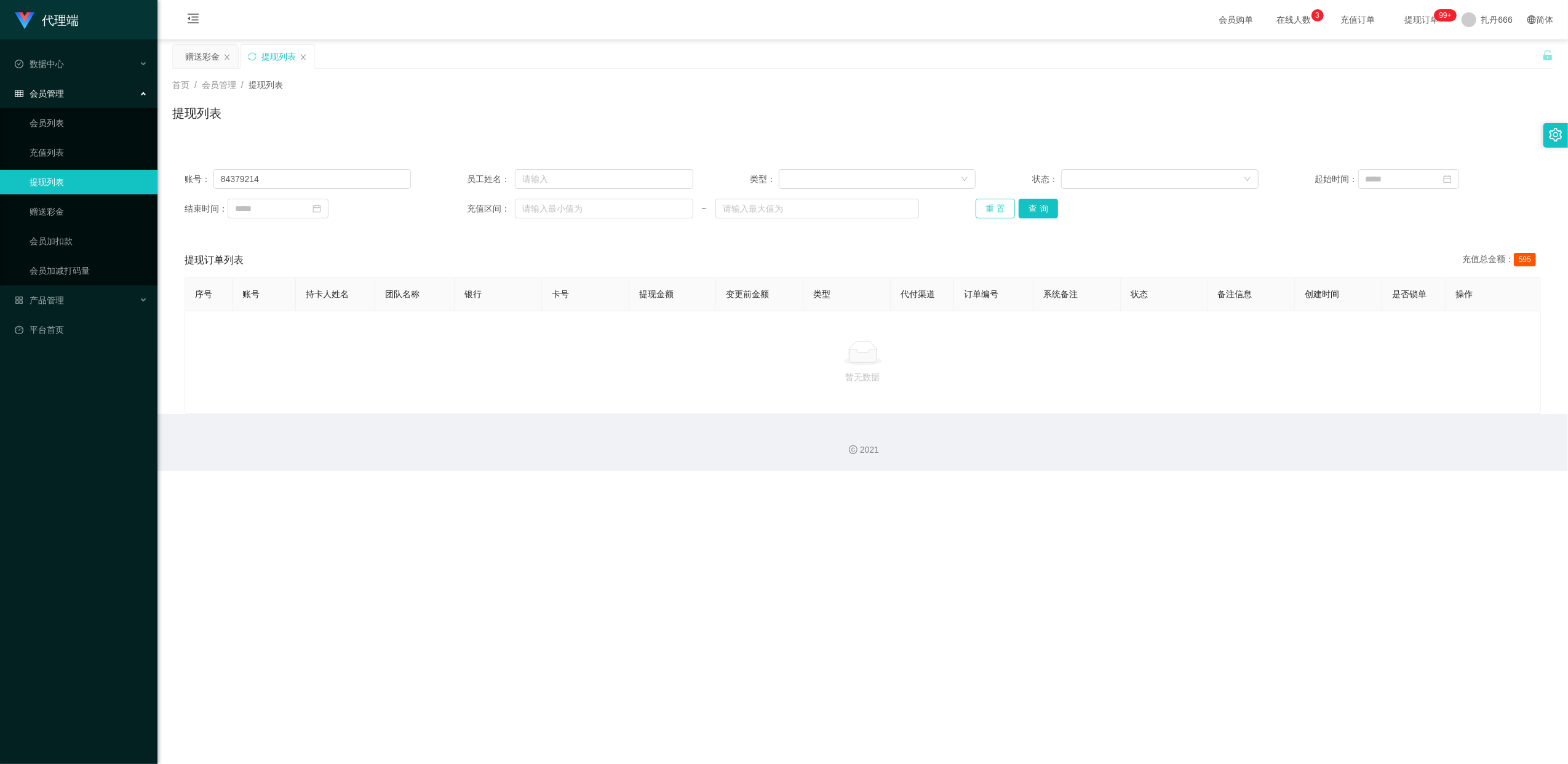
click at [675, 204] on button "重 置" at bounding box center [995, 208] width 39 height 19
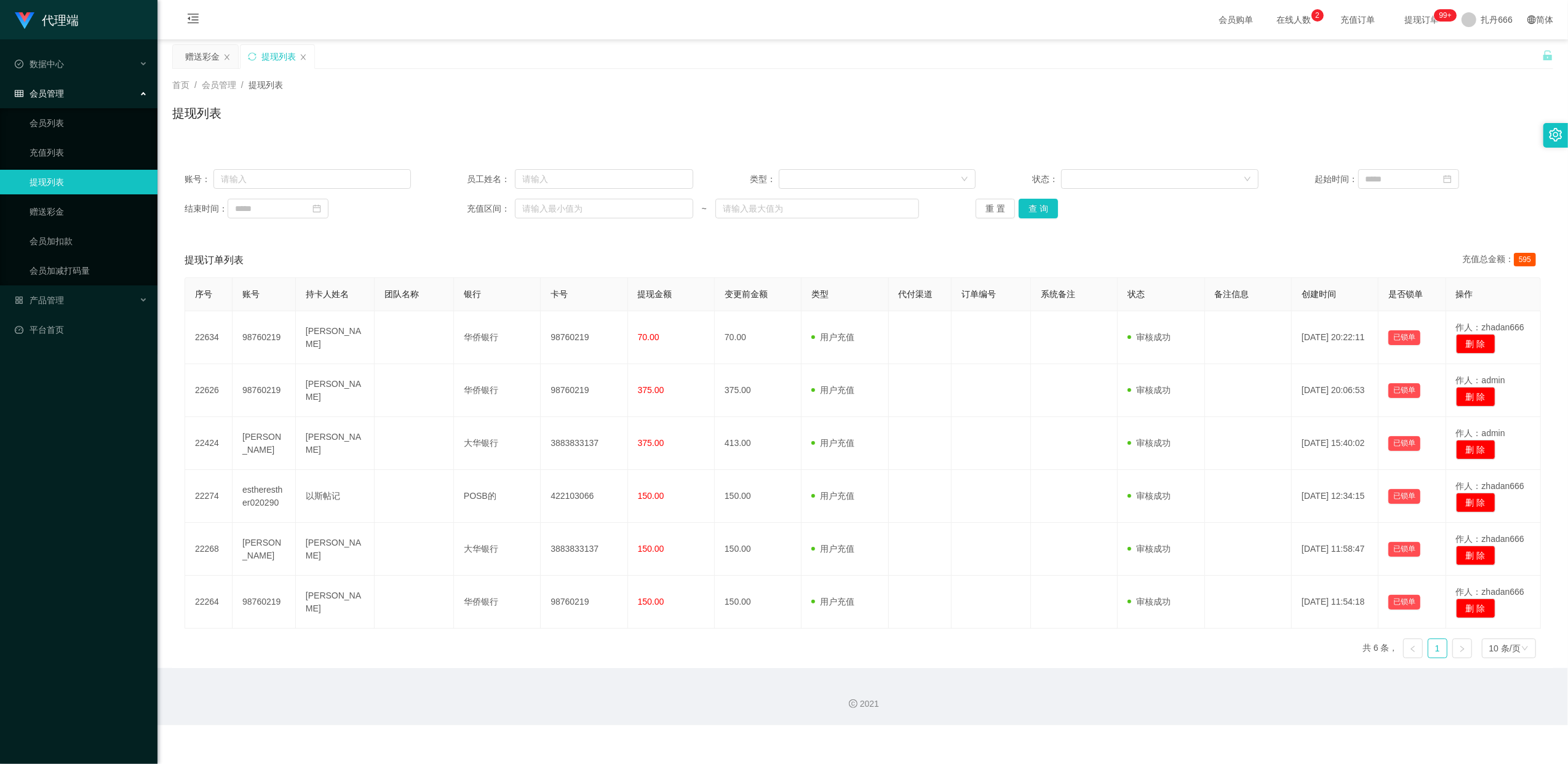
click at [271, 168] on div "账号： 员工姓名： 类型： 状态： 起始时间： 结束时间： 充值区间： ~ 重 置 查 询" at bounding box center [863, 193] width 1381 height 73
click at [269, 177] on input "text" at bounding box center [312, 179] width 197 height 19
paste input "84379214"
type input "84379214"
click at [675, 208] on button "查 询" at bounding box center [1038, 208] width 39 height 19
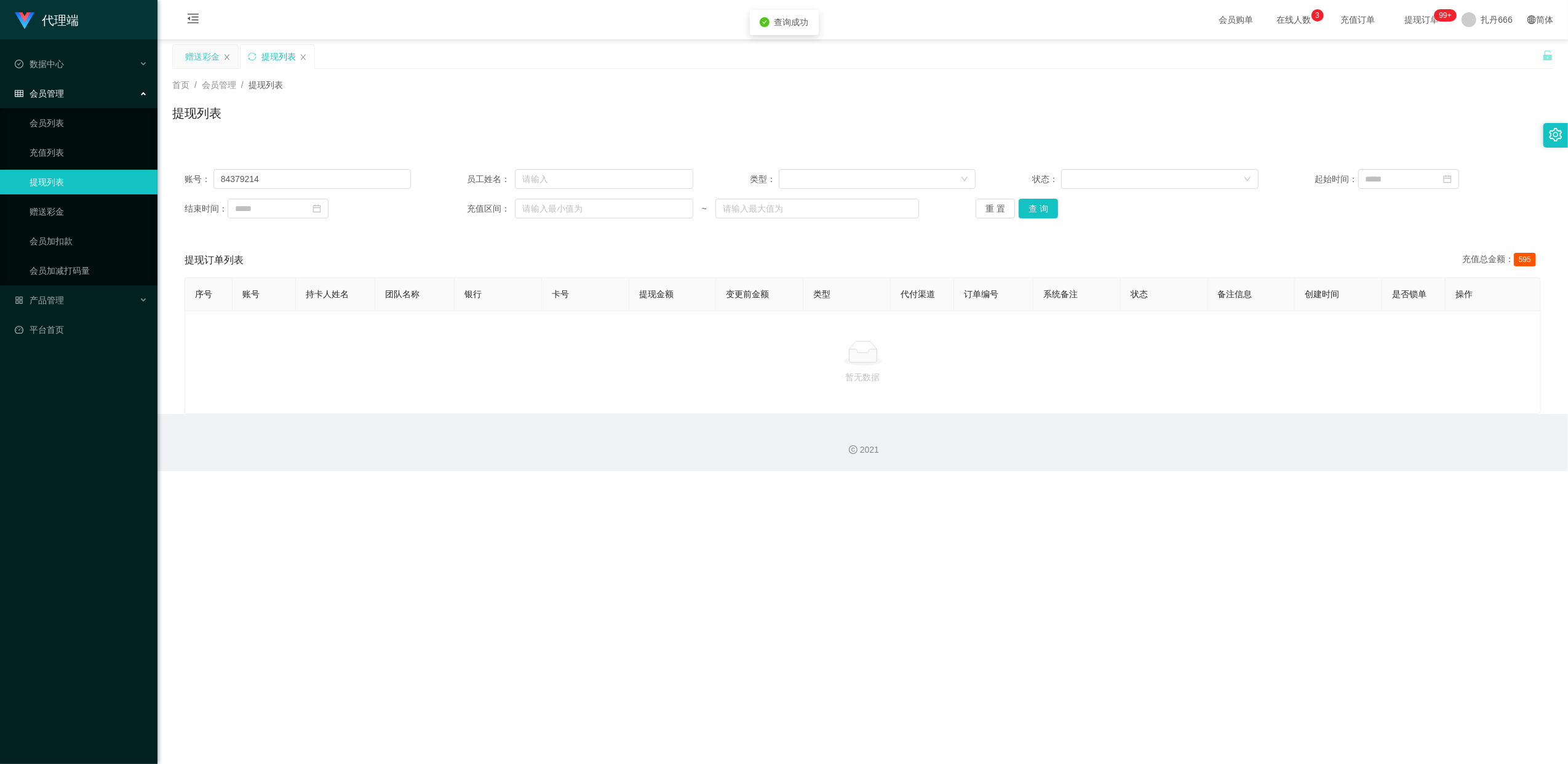
click at [193, 60] on div "赠送彩金" at bounding box center [203, 56] width 35 height 23
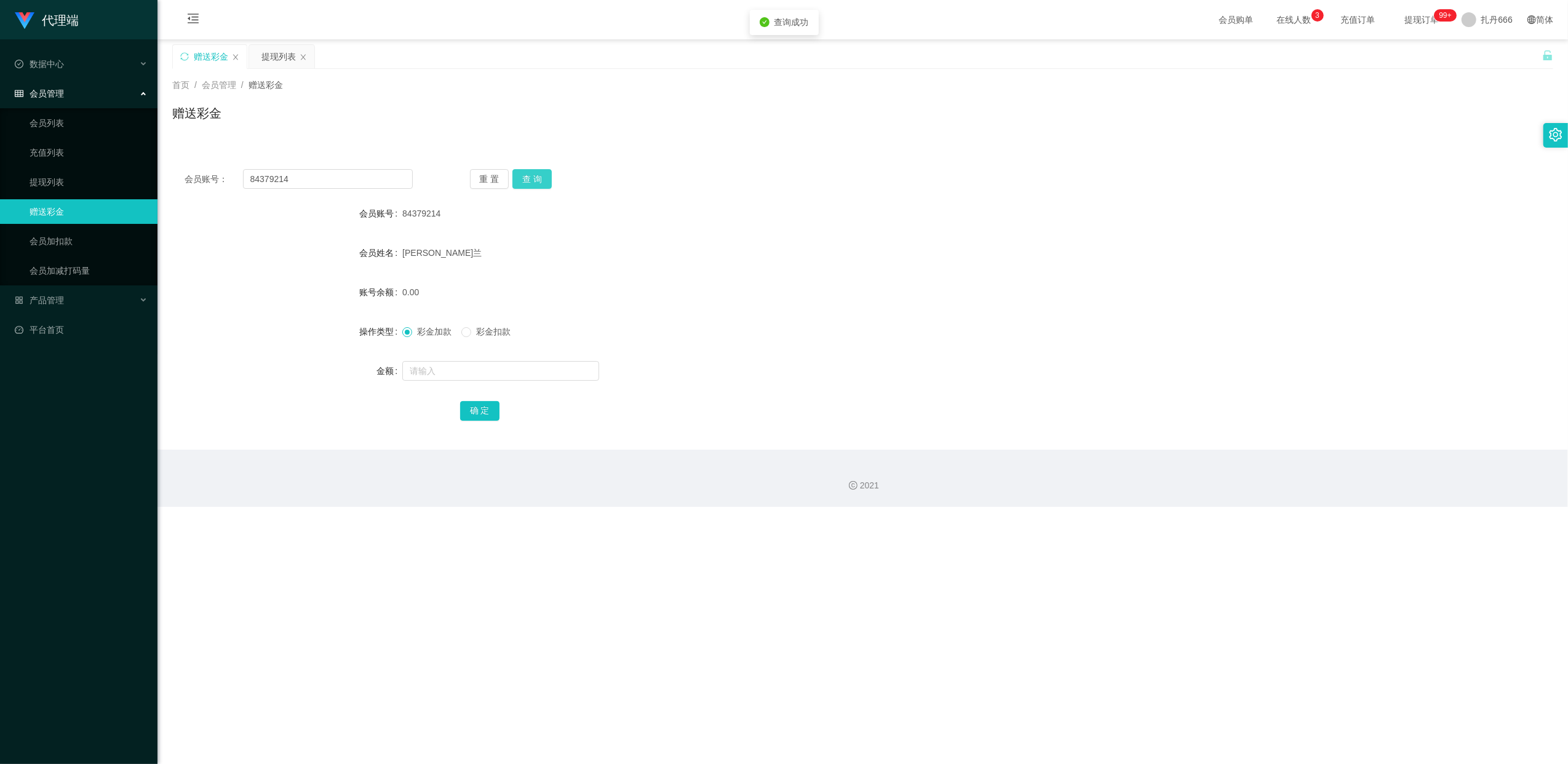
click at [537, 176] on button "查 询" at bounding box center [532, 179] width 39 height 19
click at [605, 299] on div "0.00" at bounding box center [805, 292] width 806 height 25
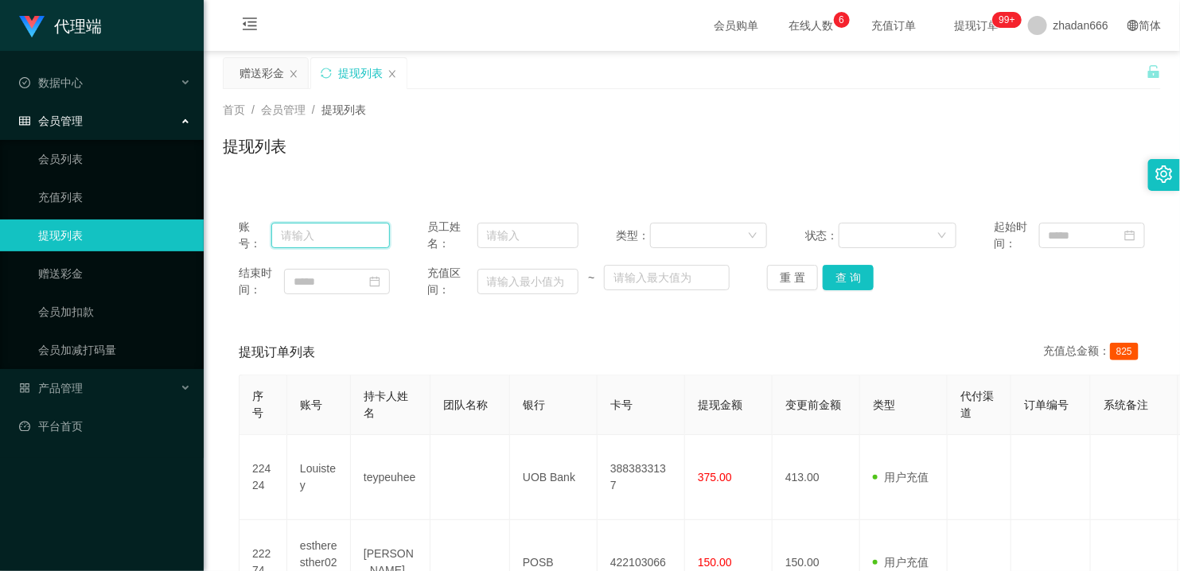
click at [320, 232] on input "text" at bounding box center [330, 235] width 119 height 25
click at [251, 63] on div "赠送彩金" at bounding box center [262, 73] width 45 height 30
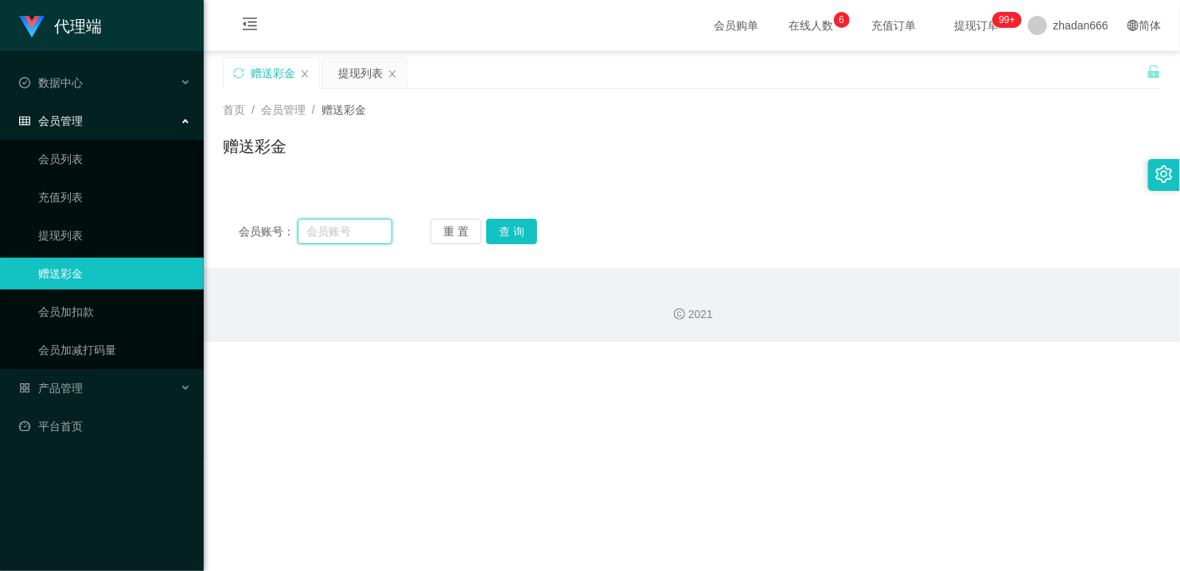
click at [360, 237] on input "text" at bounding box center [345, 231] width 95 height 25
paste input "84379214"
type input "84379214"
click at [500, 222] on button "查 询" at bounding box center [511, 231] width 51 height 25
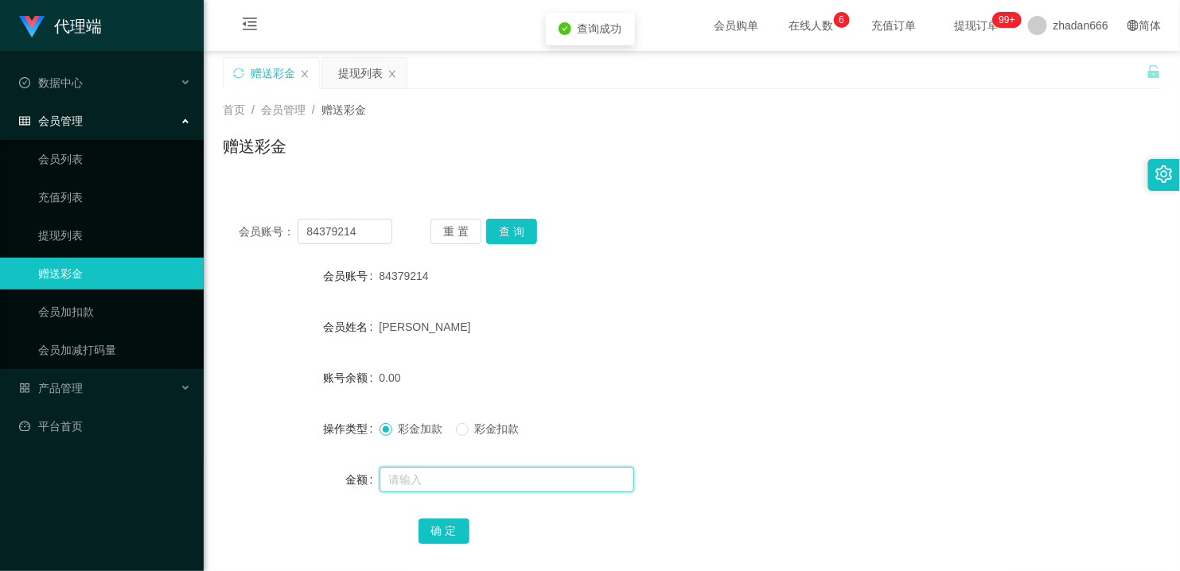
click at [451, 476] on input "text" at bounding box center [507, 479] width 255 height 25
type input "40"
click at [440, 519] on button "确 定" at bounding box center [444, 531] width 51 height 25
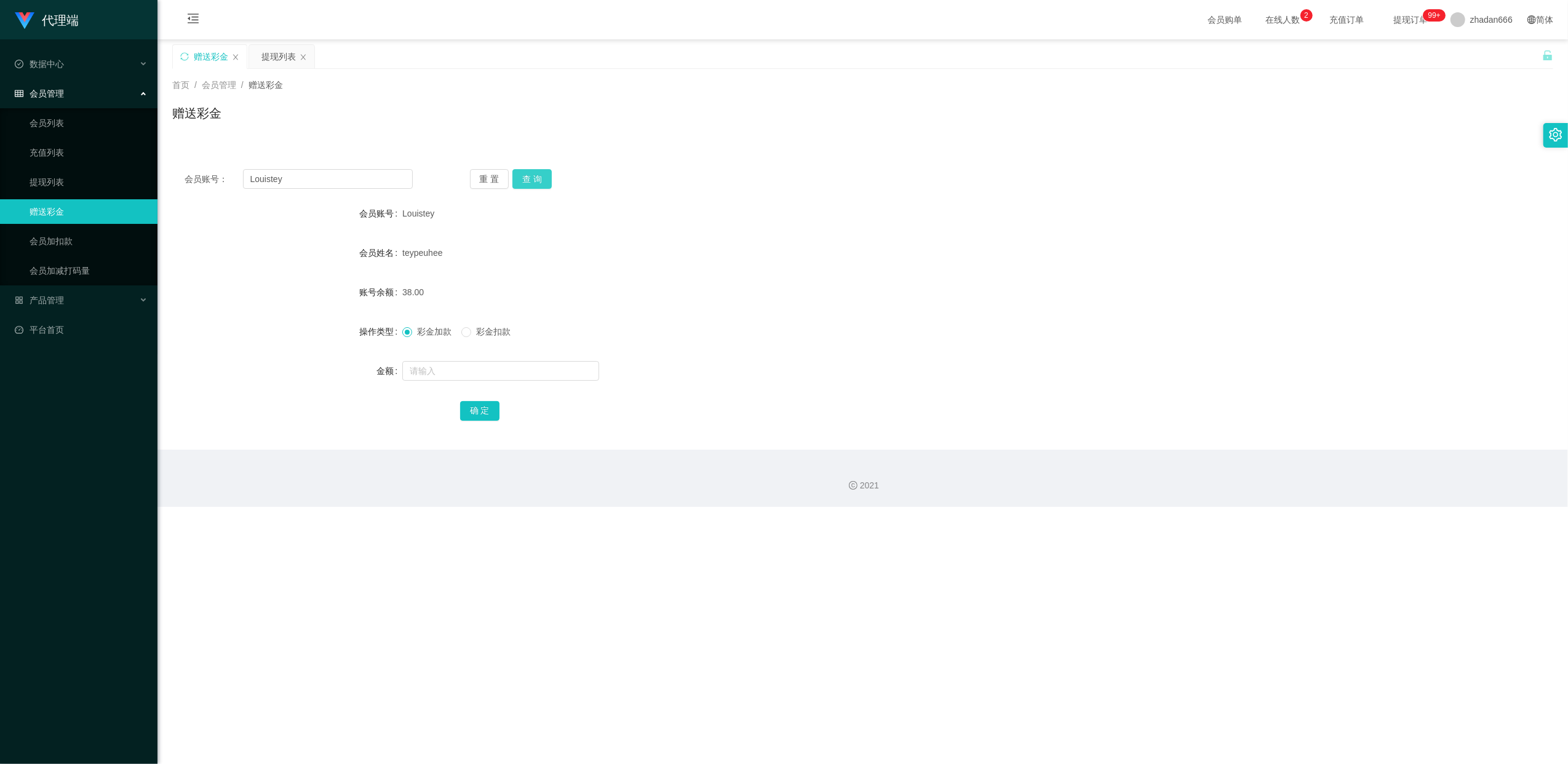
click at [530, 171] on button "查 询" at bounding box center [532, 179] width 39 height 19
click at [273, 58] on div "提现列表" at bounding box center [278, 56] width 35 height 23
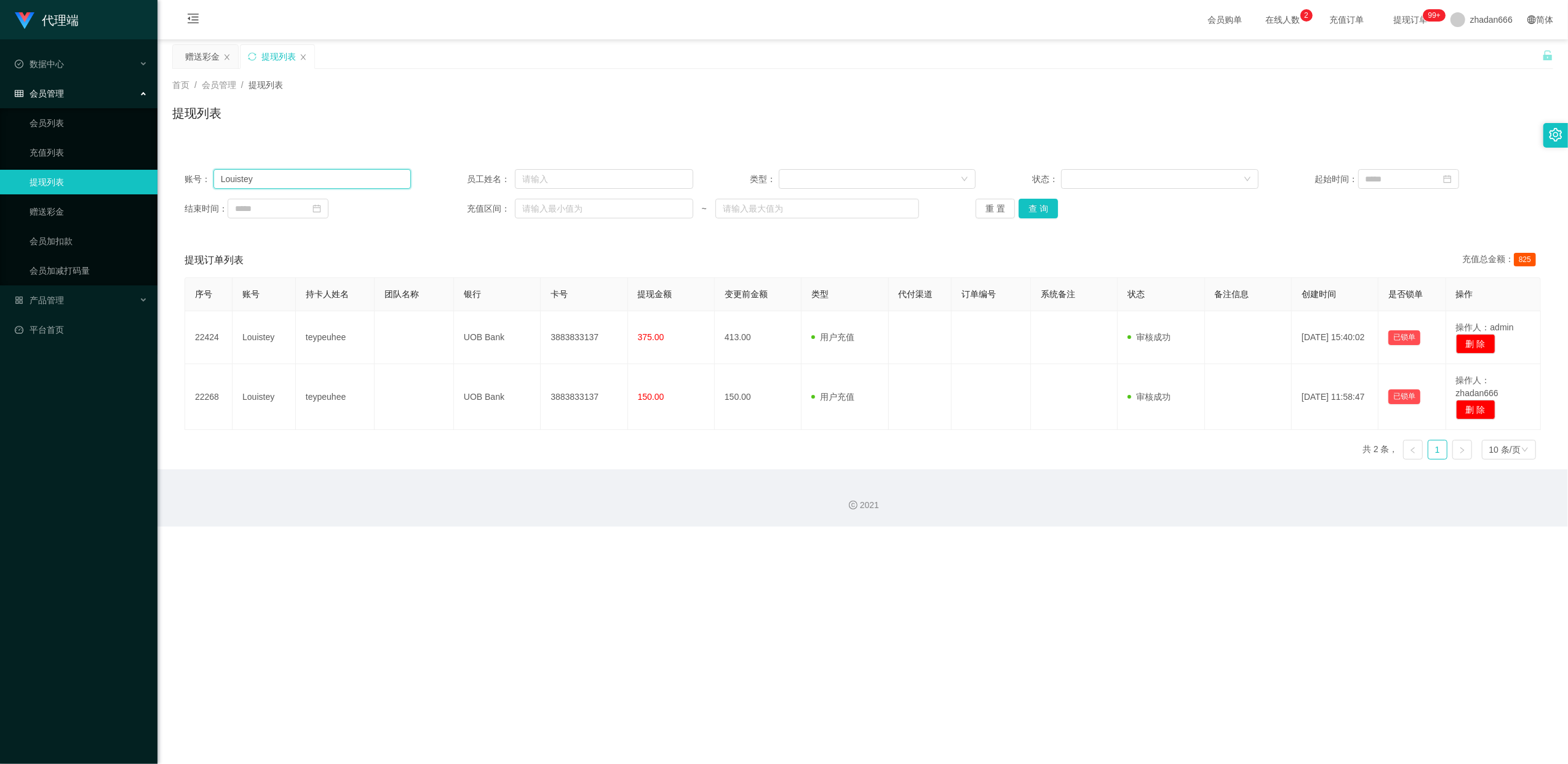
click at [308, 181] on input "Louistey" at bounding box center [312, 179] width 197 height 19
click at [1035, 219] on div "账号： Louistey 员工姓名： 类型： 状态： 起始时间： 结束时间： 充值区间： ~ 重 置 查 询" at bounding box center [863, 193] width 1381 height 73
click at [1038, 213] on button "查 询" at bounding box center [1038, 208] width 39 height 19
click at [1038, 206] on button "查 询" at bounding box center [1038, 208] width 39 height 19
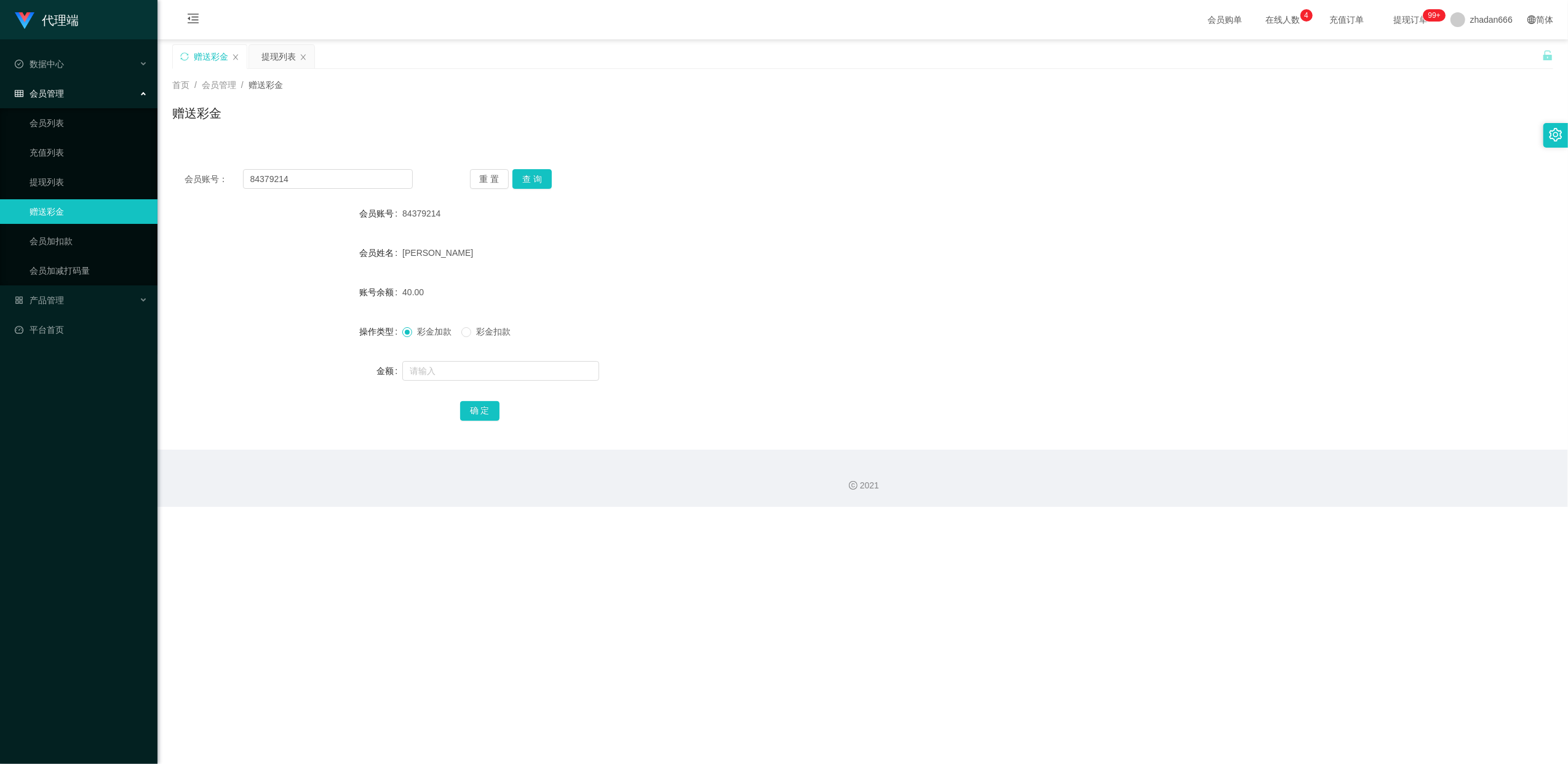
click at [540, 175] on button "查 询" at bounding box center [532, 179] width 39 height 19
click at [281, 59] on div "提现列表" at bounding box center [278, 56] width 35 height 23
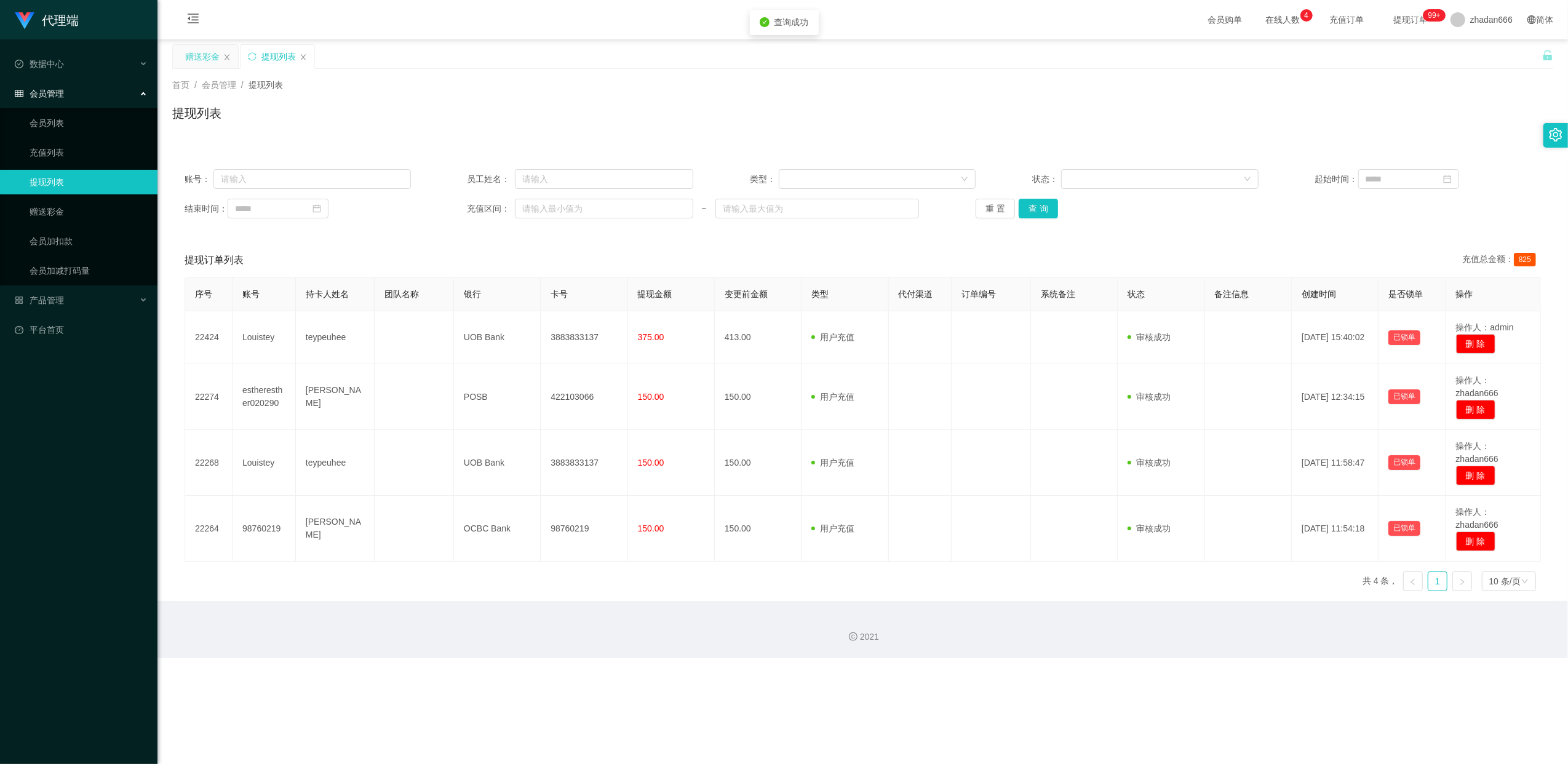
click at [199, 67] on div "赠送彩金" at bounding box center [203, 56] width 35 height 23
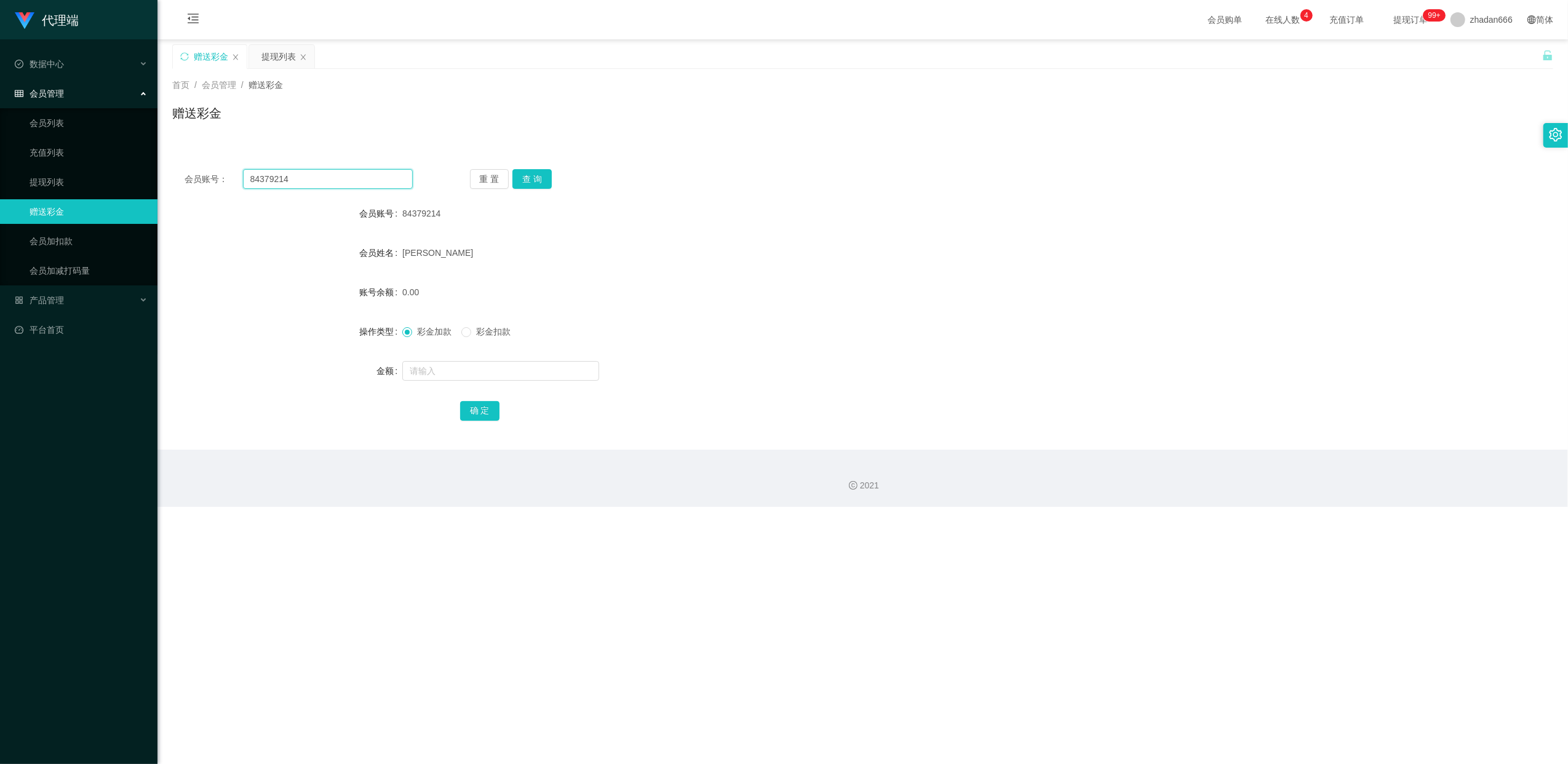
click at [291, 172] on input "84379214" at bounding box center [328, 179] width 170 height 19
click at [271, 49] on div "提现列表" at bounding box center [278, 56] width 35 height 23
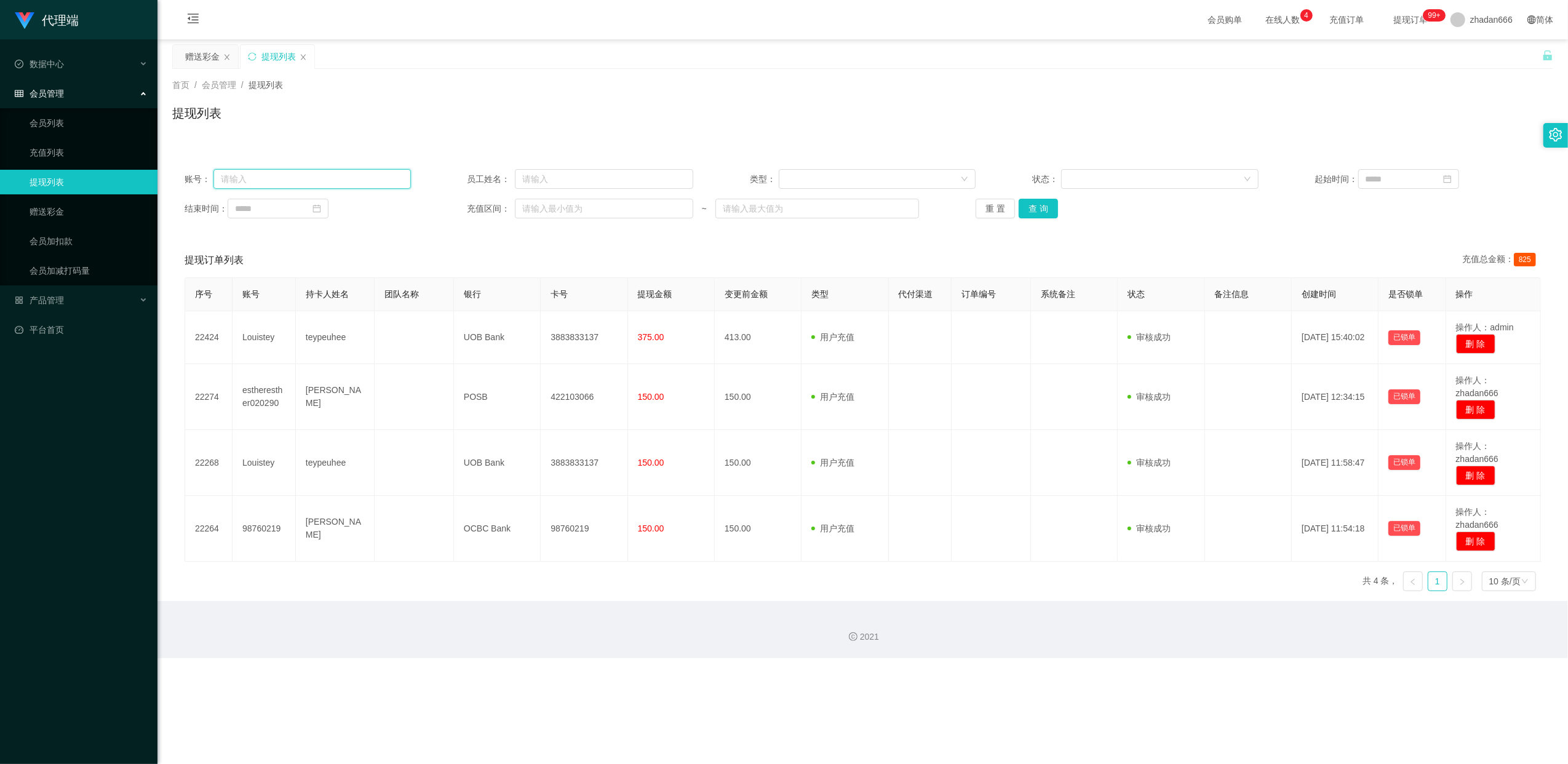
click at [266, 176] on input "text" at bounding box center [312, 179] width 197 height 19
paste input "84379214"
type input "84379214"
click at [1039, 214] on button "查 询" at bounding box center [1038, 208] width 39 height 19
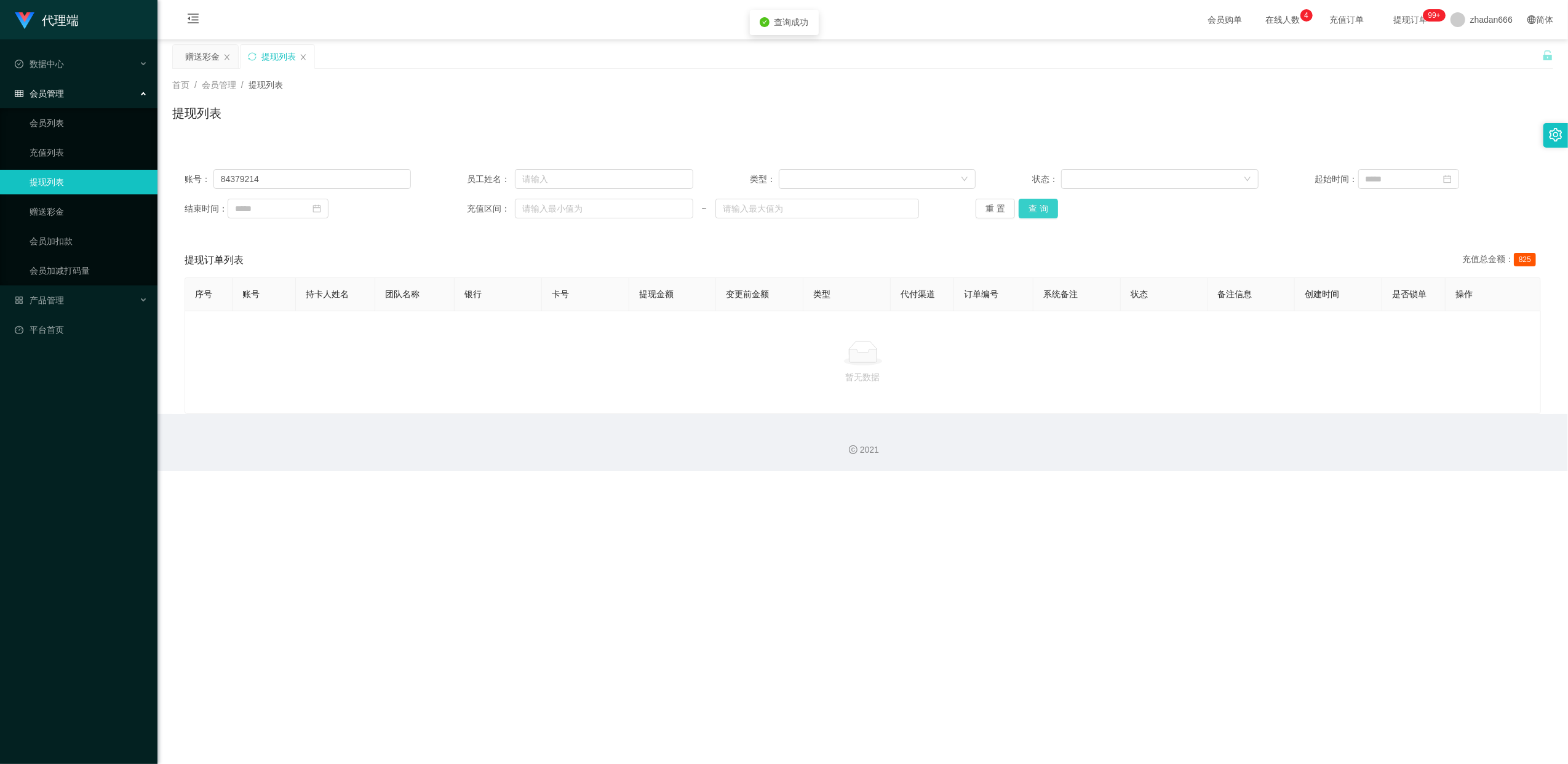
click at [1039, 213] on button "查 询" at bounding box center [1038, 208] width 39 height 19
click at [1038, 210] on button "查 询" at bounding box center [1038, 208] width 39 height 19
click at [1038, 210] on div "重 置 查 询" at bounding box center [1089, 208] width 227 height 19
click at [1038, 210] on button "查 询" at bounding box center [1038, 208] width 39 height 19
click at [195, 55] on div "赠送彩金" at bounding box center [203, 56] width 35 height 23
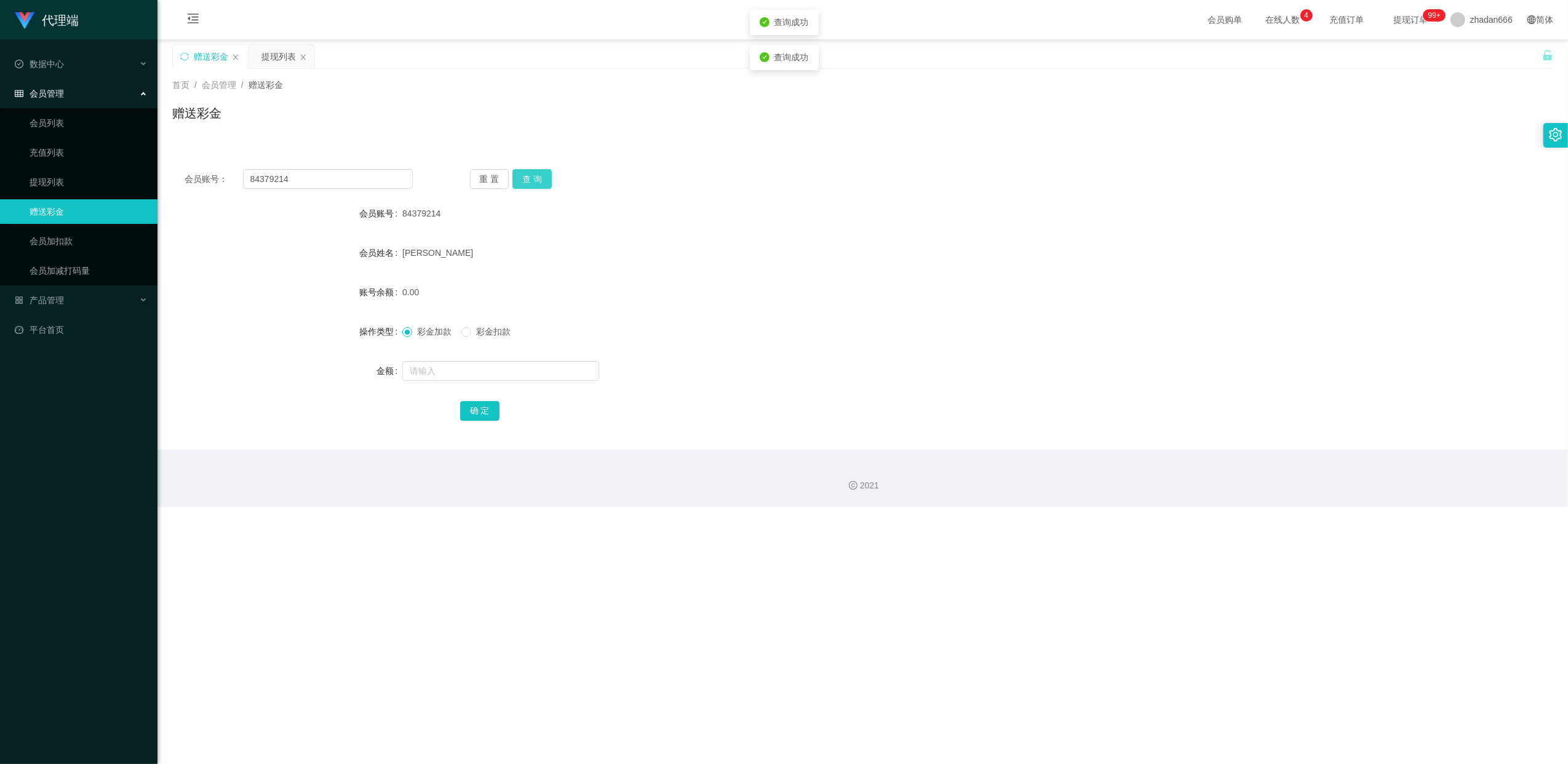
click at [547, 178] on button "查 询" at bounding box center [532, 179] width 39 height 19
click at [547, 178] on div "重 置 查 询" at bounding box center [584, 179] width 228 height 19
click at [547, 178] on button "查 询" at bounding box center [532, 179] width 39 height 19
click at [547, 178] on div "重 置 查 询" at bounding box center [584, 179] width 228 height 19
click at [547, 177] on button "查 询" at bounding box center [539, 179] width 53 height 19
